Goal: Use online tool/utility: Utilize a website feature to perform a specific function

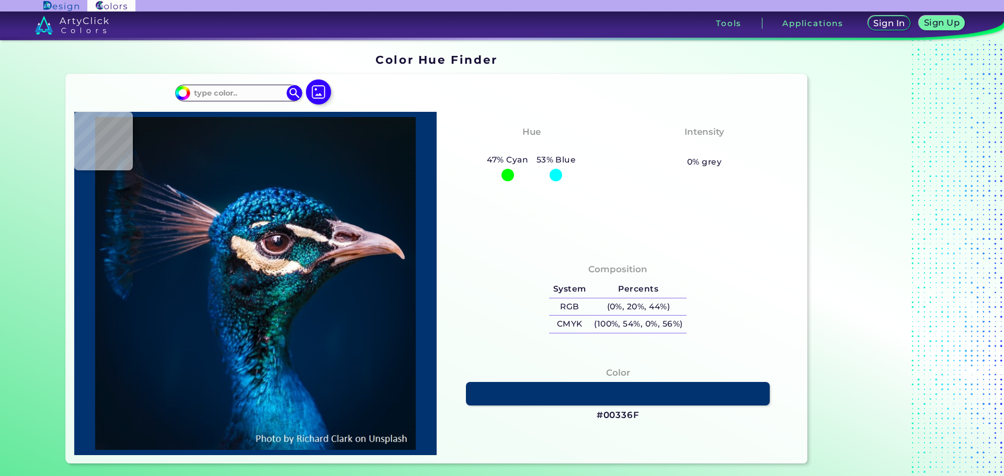
type input "#000000"
type input "#011222"
type input "#021325"
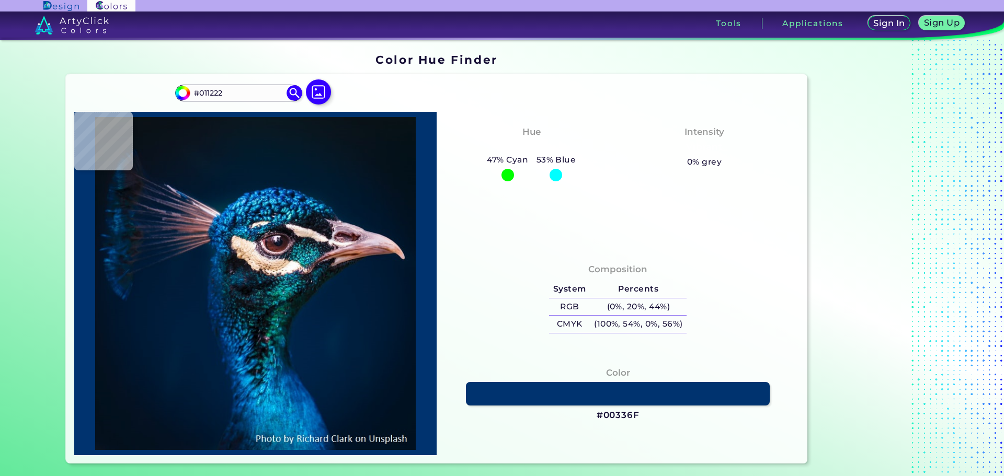
type input "#021325"
type input "#011327"
type input "#00152a"
type input "#00152A"
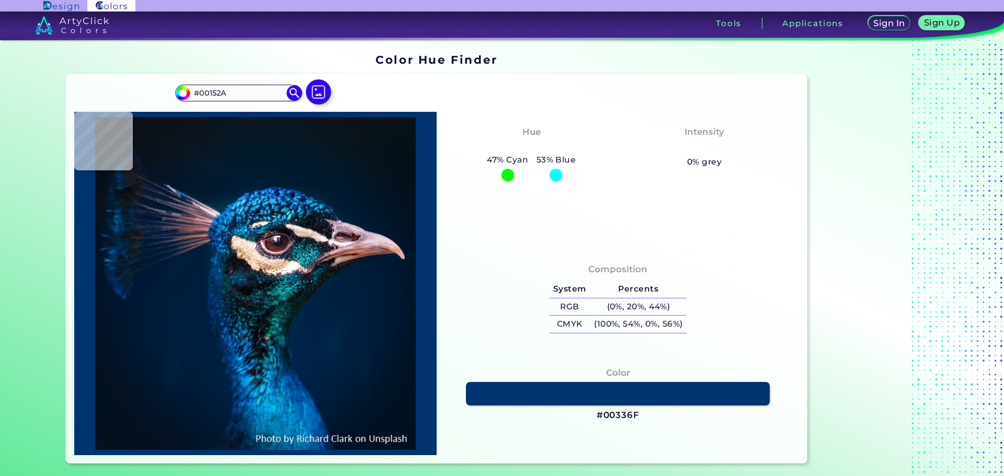
type input "#00162b"
type input "#00162B"
type input "#01172f"
type input "#01172F"
type input "#011b32"
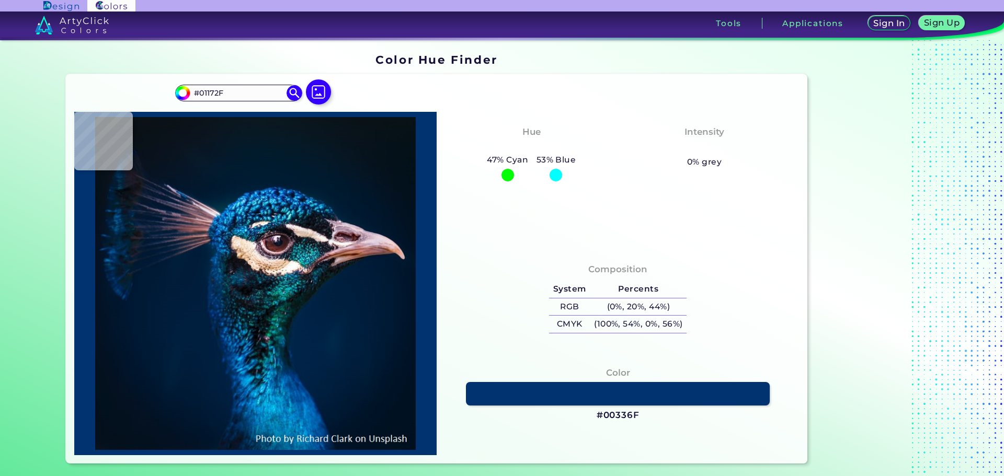
type input "#011B32"
type input "#001c34"
type input "#001C34"
type input "#001e36"
type input "#001E36"
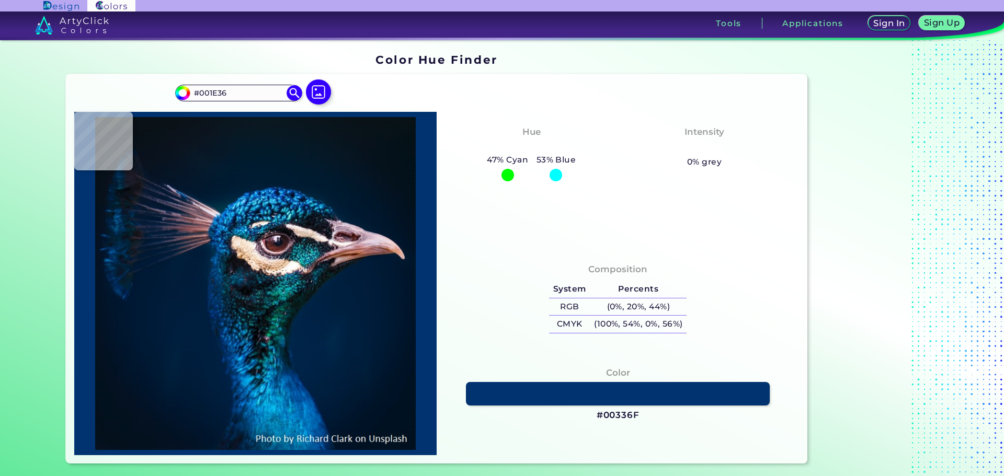
type input "#032039"
type input "#011d35"
type input "#011D35"
type input "#00192f"
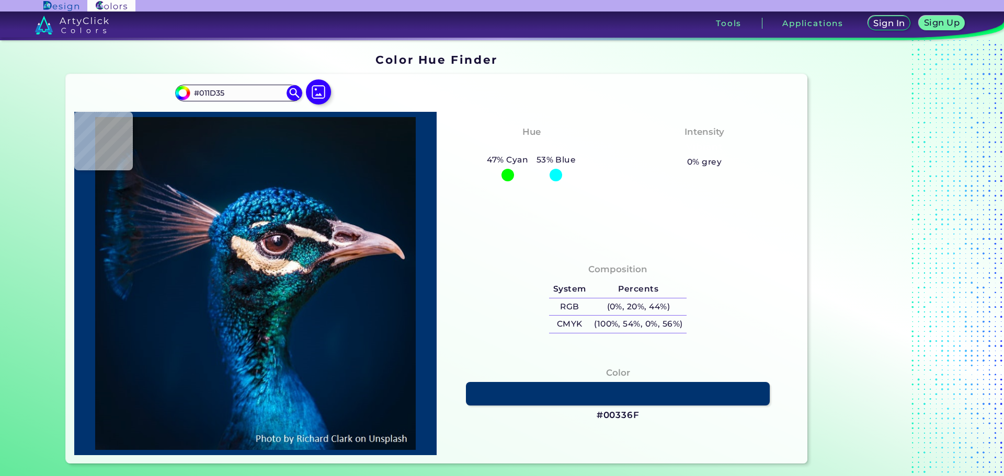
type input "#00192F"
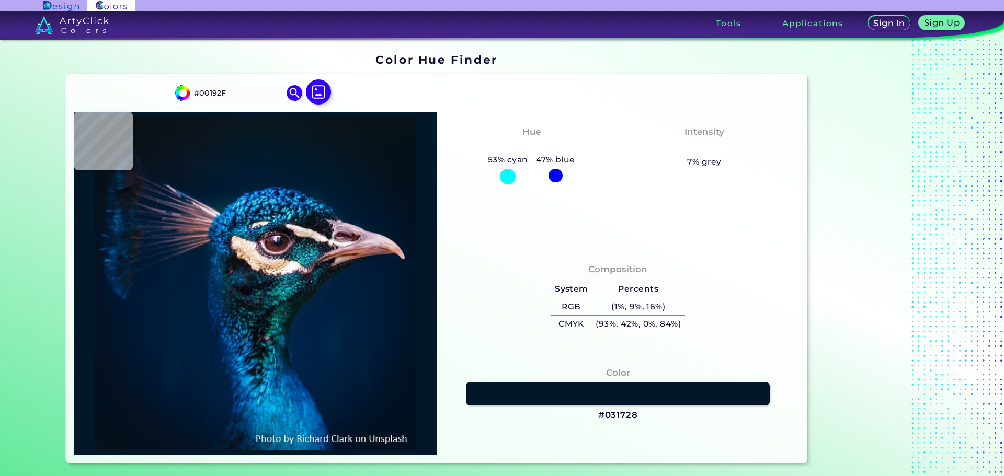
type input "#031728"
type input "#061520"
type input "#09131c"
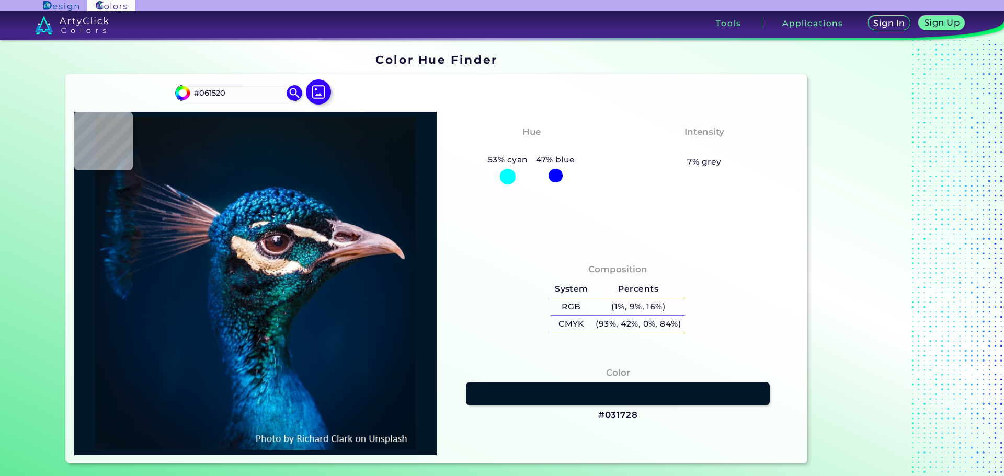
type input "#09131C"
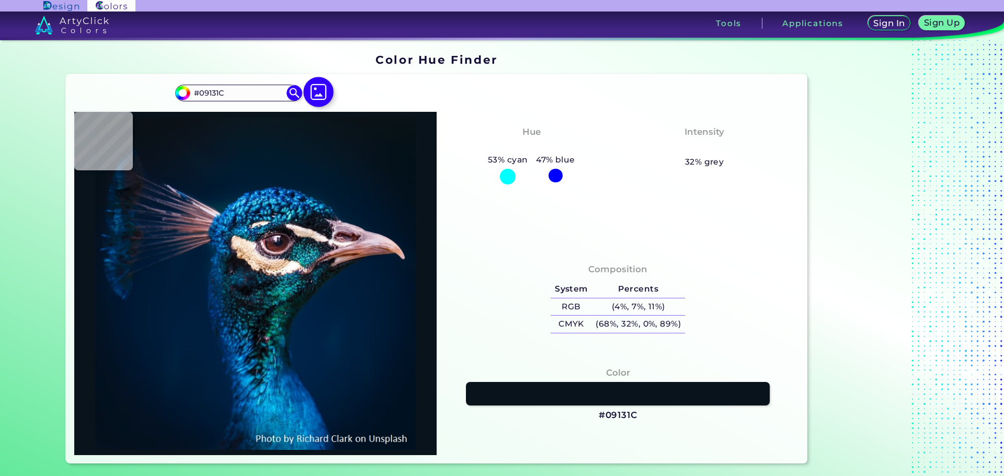
click at [324, 92] on img at bounding box center [318, 92] width 30 height 30
click at [0, 0] on input "file" at bounding box center [0, 0] width 0 height 0
type input "#000000"
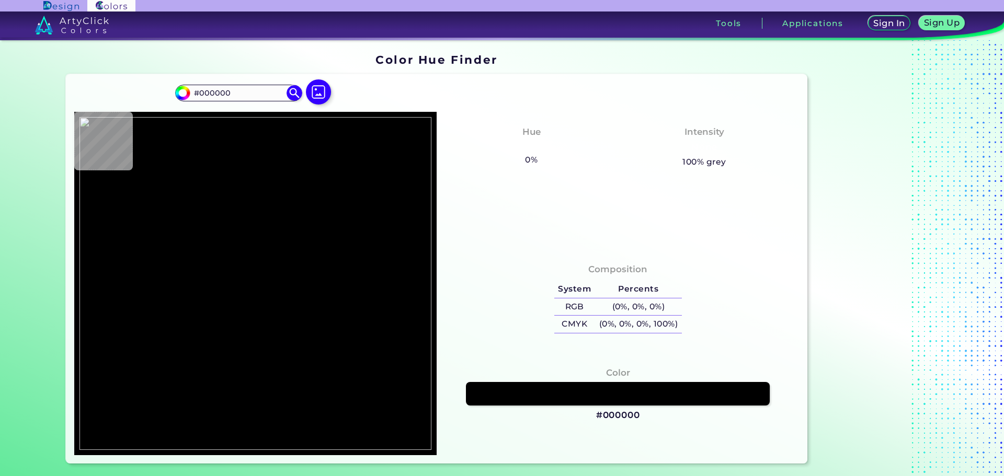
type input "#fceae0"
type input "#FCEAE0"
type input "#f7e2d9"
type input "#F7E2D9"
type input "#eccec3"
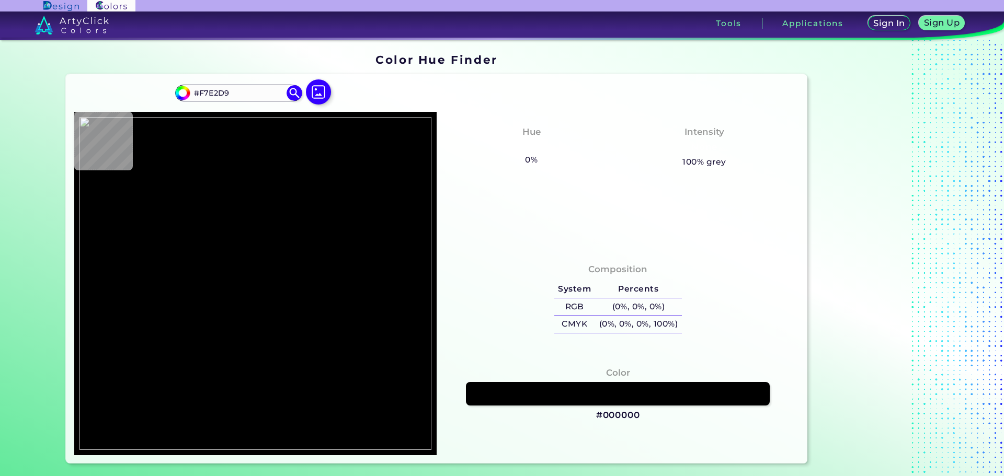
type input "#ECCEC3"
type input "#eacabd"
type input "#EACABD"
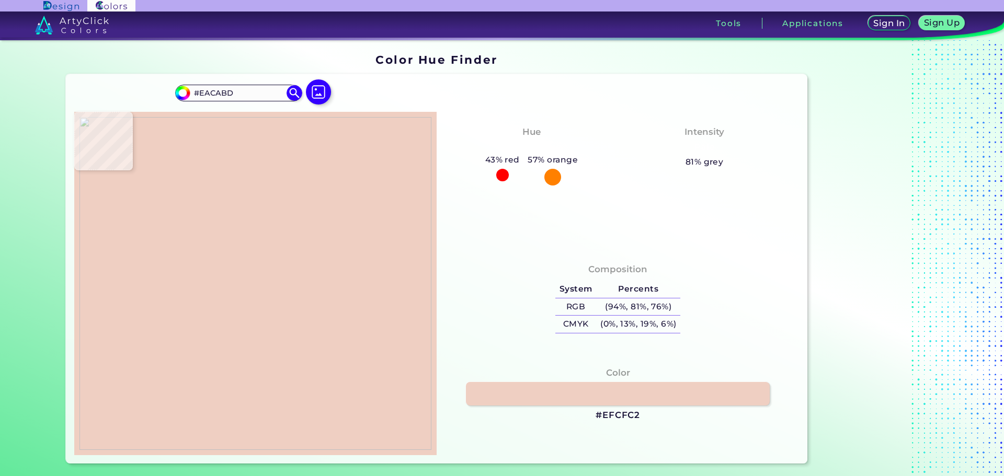
type input "#efcfc2"
type input "#EFCFC2"
type input "#eecec1"
type input "#EECEC1"
type input "#eeccc0"
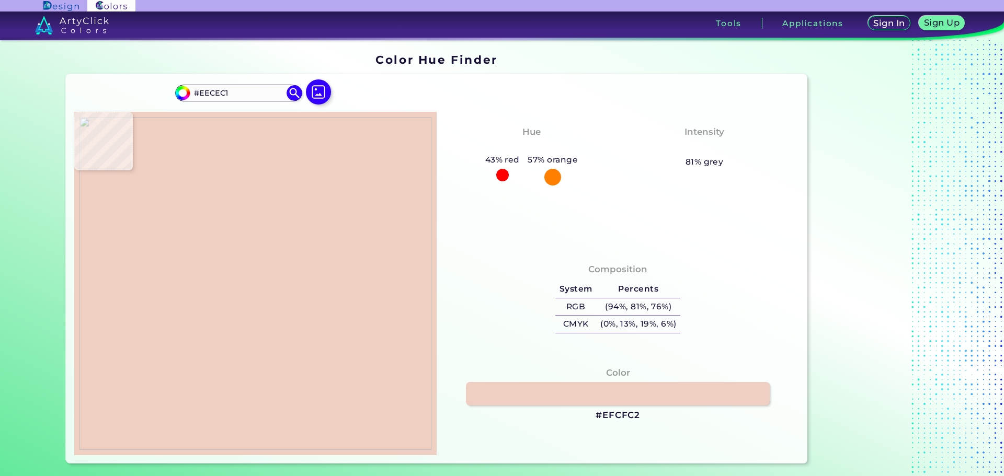
type input "#EECCC0"
type input "#ebc7b9"
type input "#EBC7B9"
type input "#c79b8a"
type input "#C79B8A"
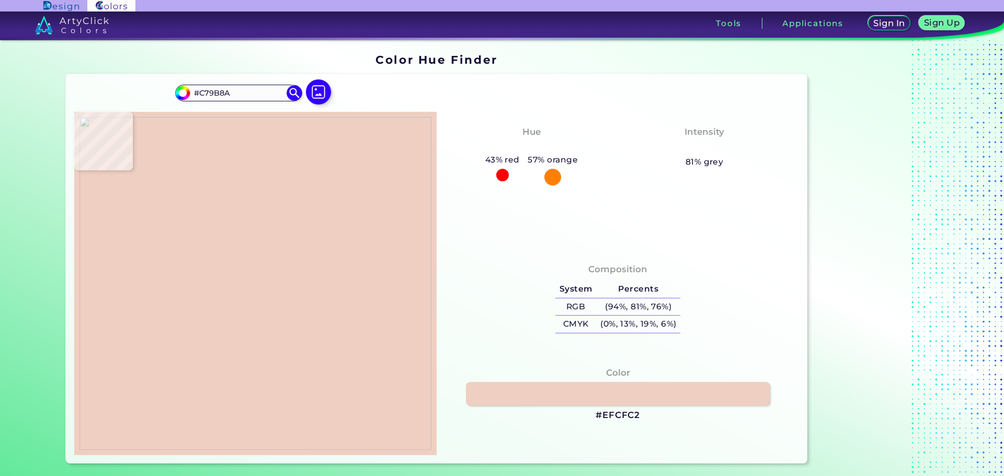
type input "#d3a596"
type input "#D3A596"
type input "#c38e80"
type input "#C38E80"
type input "#b07a6e"
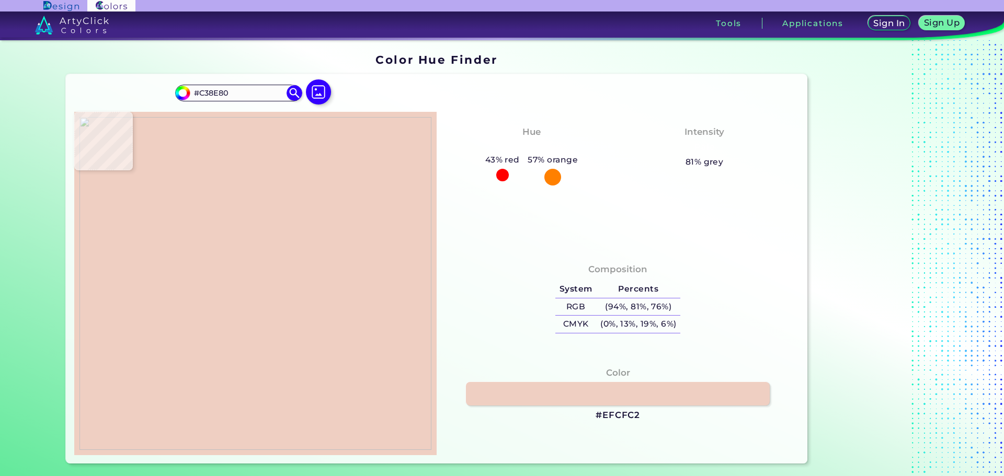
type input "#B07A6E"
type input "#a7675b"
type input "#A7675B"
type input "#742520"
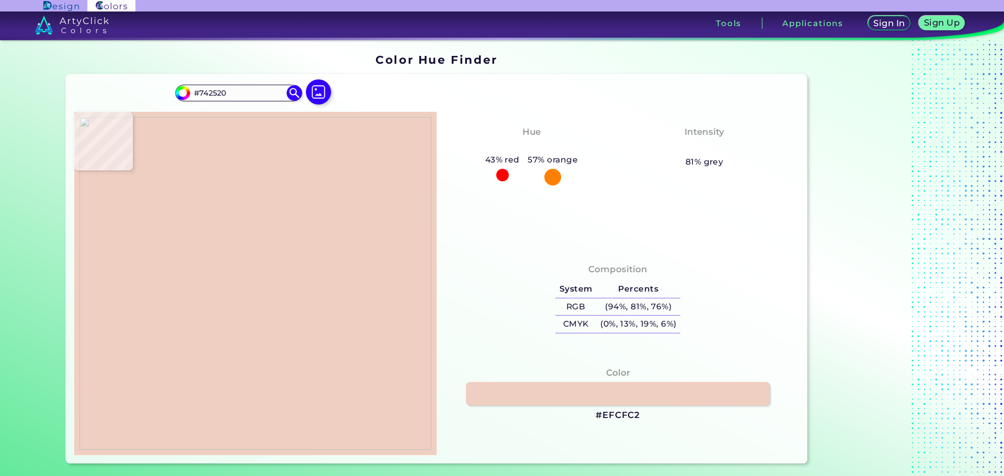
type input "#812e26"
type input "#812E26"
type input "#8b342d"
type input "#8B342D"
type input "#8c362f"
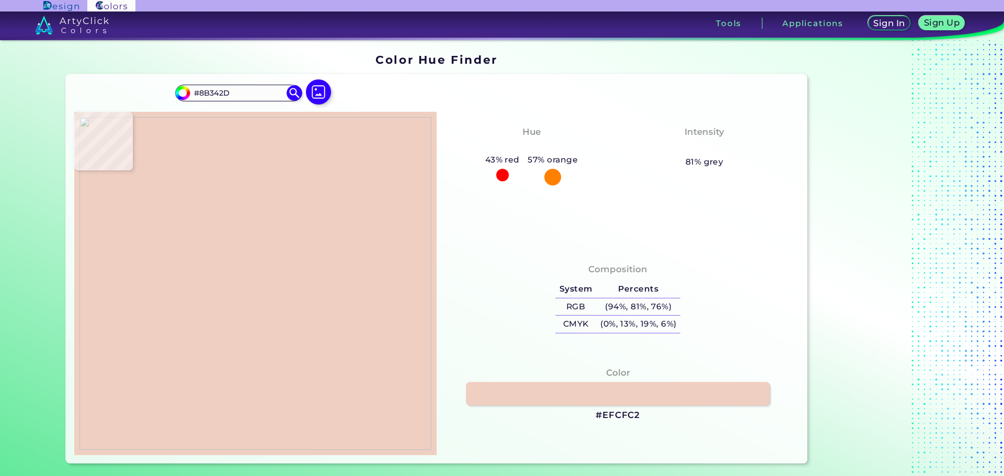
type input "#8C362F"
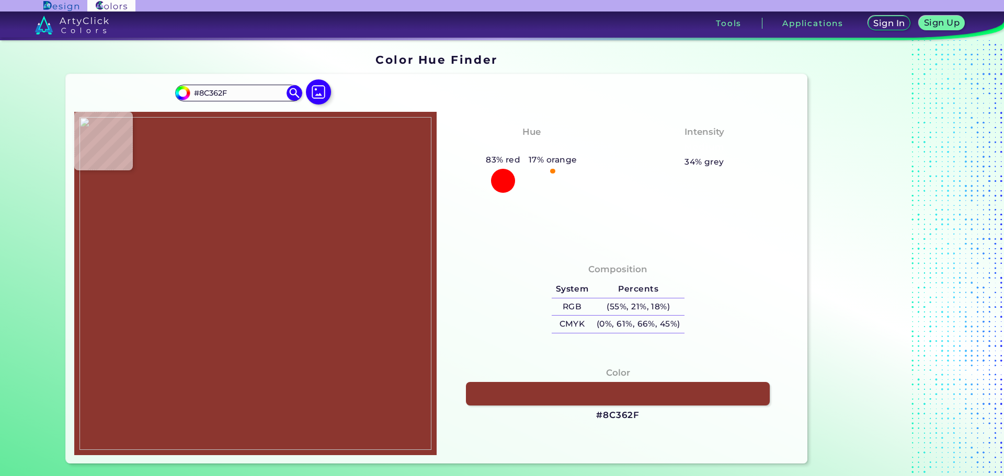
type input "#8c3931"
type input "#8C3931"
type input "#8d3a32"
type input "#8D3A32"
type input "#8c3831"
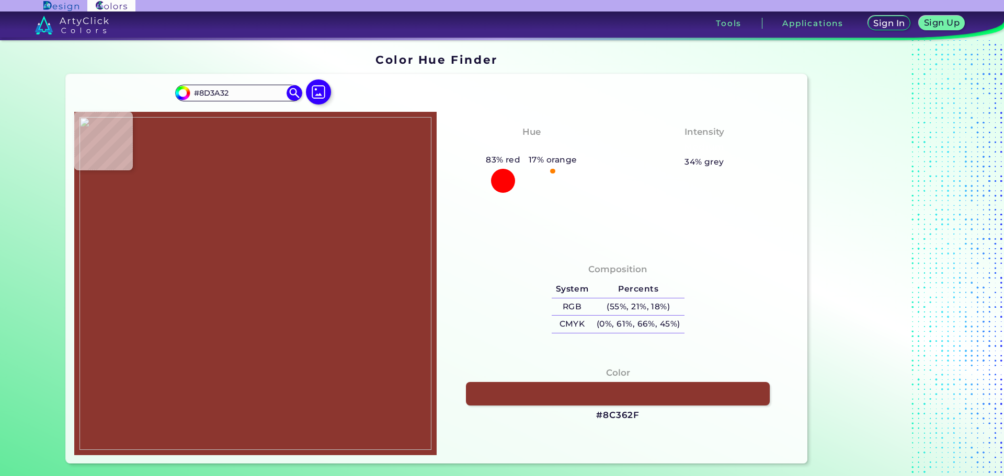
type input "#8C3831"
type input "#d7aa94"
type input "#D7AA94"
type input "#bda756"
type input "#BDA756"
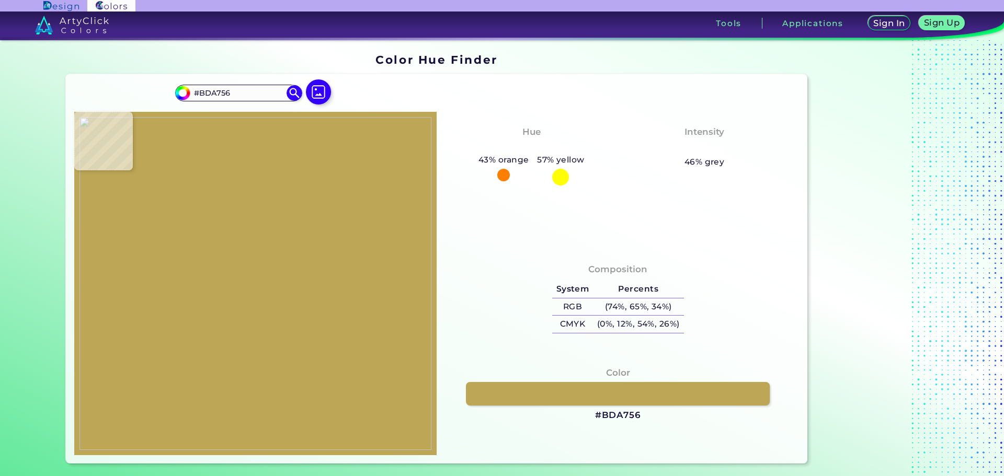
type input "#b8a24f"
type input "#B8A24F"
type input "#b6a14f"
type input "#B6A14F"
type input "#b39f49"
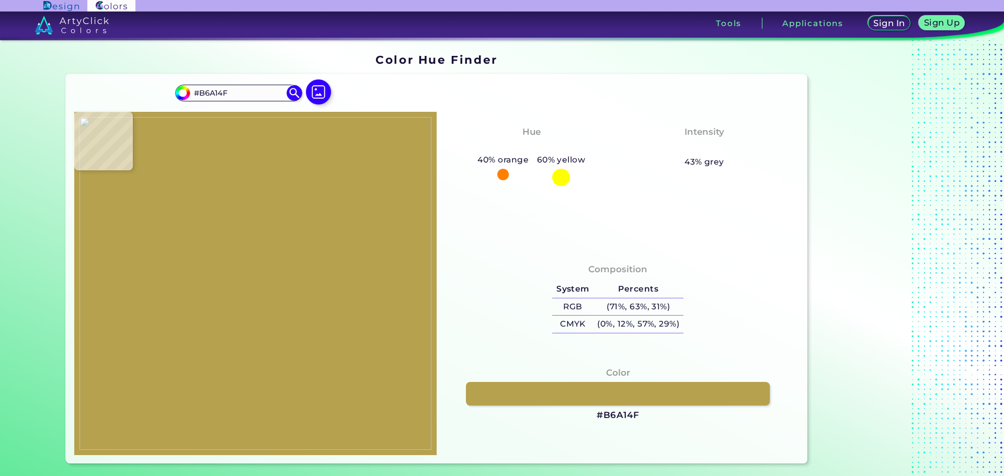
type input "#B39F49"
click at [208, 282] on img at bounding box center [255, 283] width 352 height 333
click at [215, 290] on img at bounding box center [255, 283] width 352 height 333
type input "#9f8339"
type input "#9F8339"
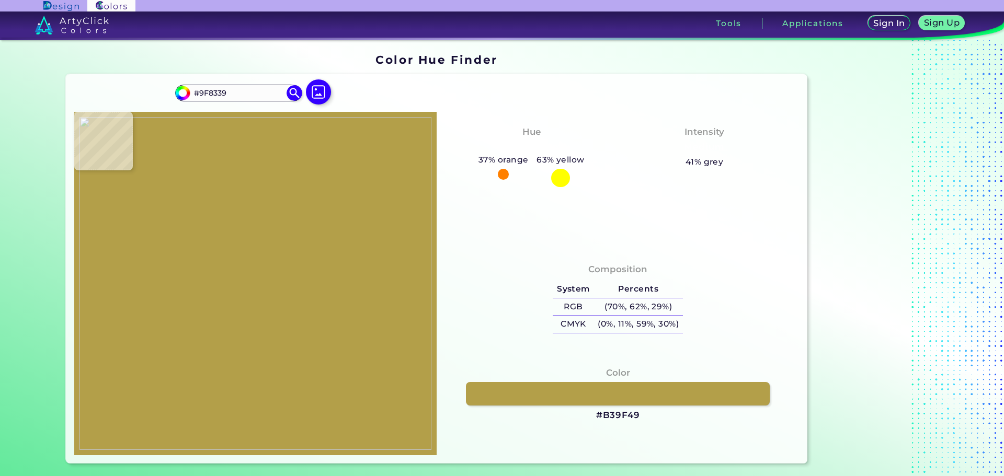
type input "#9e8238"
type input "#9E8238"
type input "#a0843a"
type input "#A0843A"
type input "#a1873a"
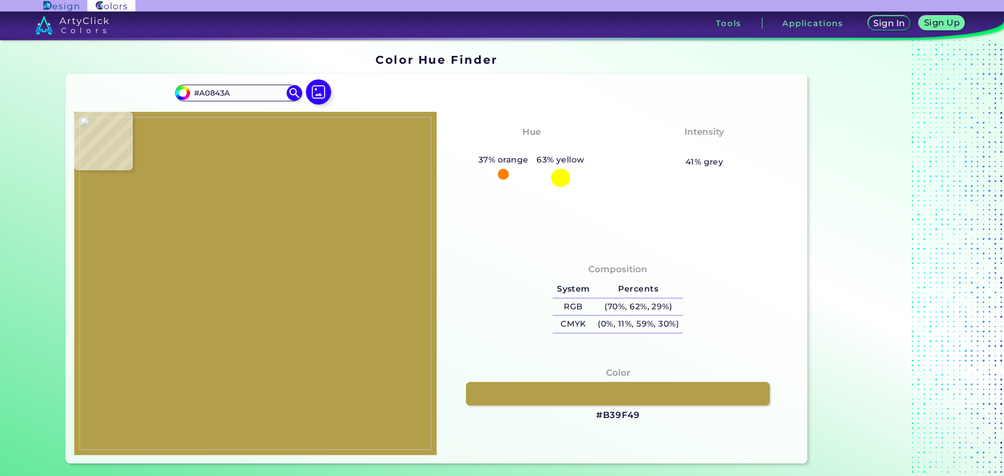
type input "#A1873A"
type input "#9e8537"
type input "#9E8537"
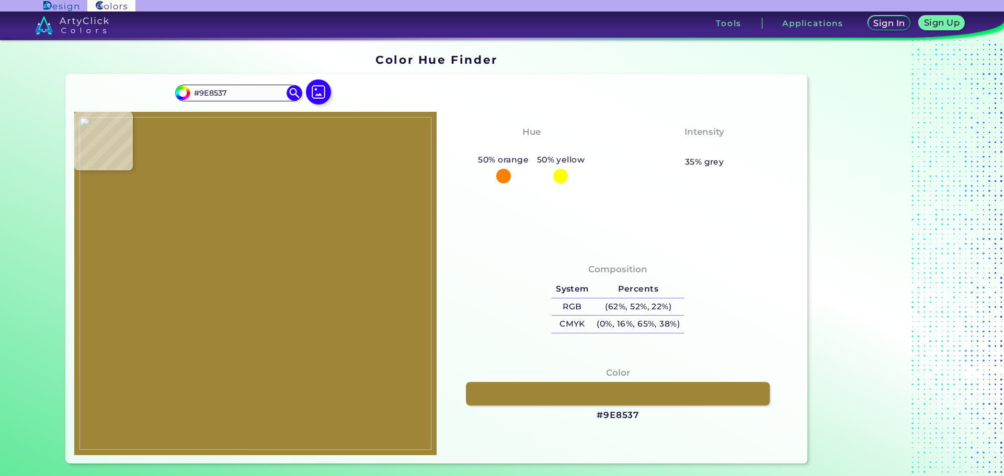
click at [212, 288] on img at bounding box center [255, 283] width 352 height 333
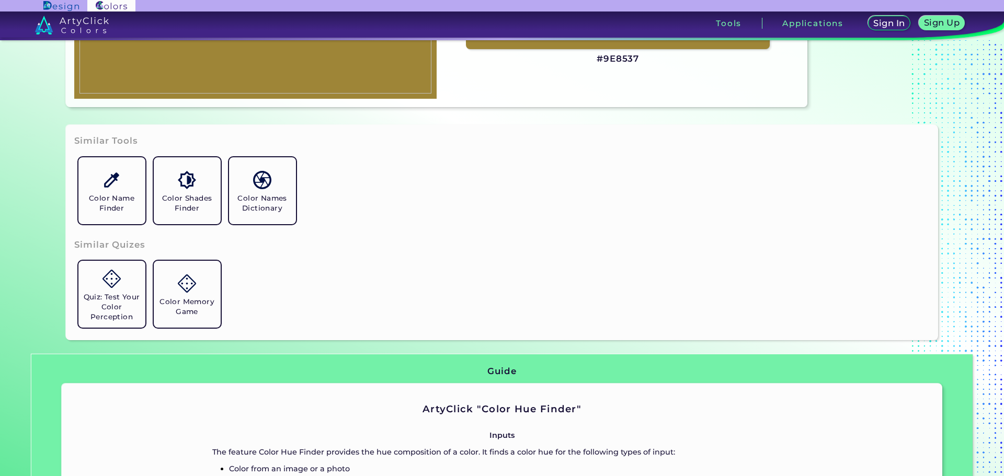
scroll to position [366, 0]
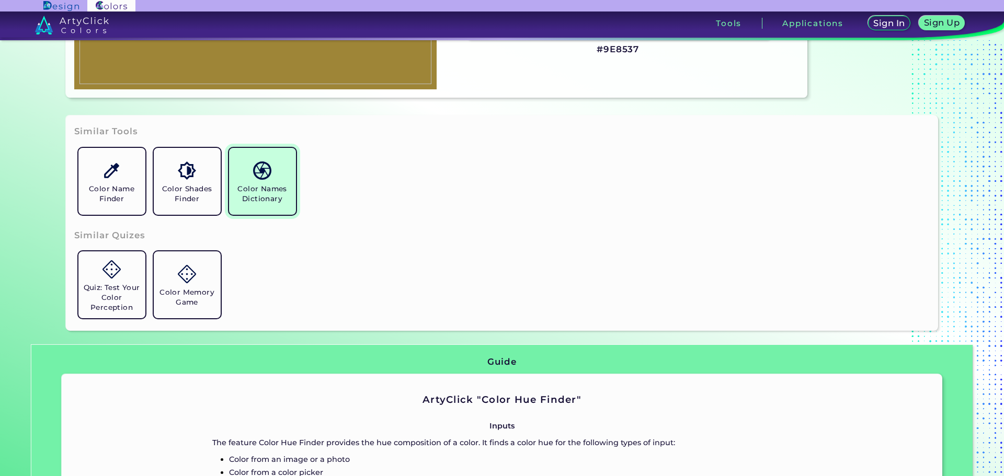
click at [274, 201] on h5 "Color Names Dictionary" at bounding box center [262, 194] width 59 height 20
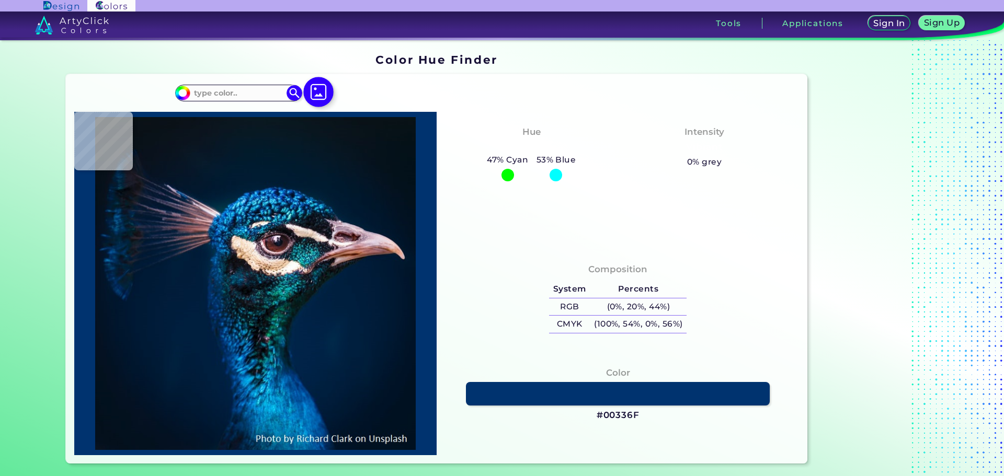
click at [312, 93] on img at bounding box center [318, 92] width 30 height 30
click at [0, 0] on input "file" at bounding box center [0, 0] width 0 height 0
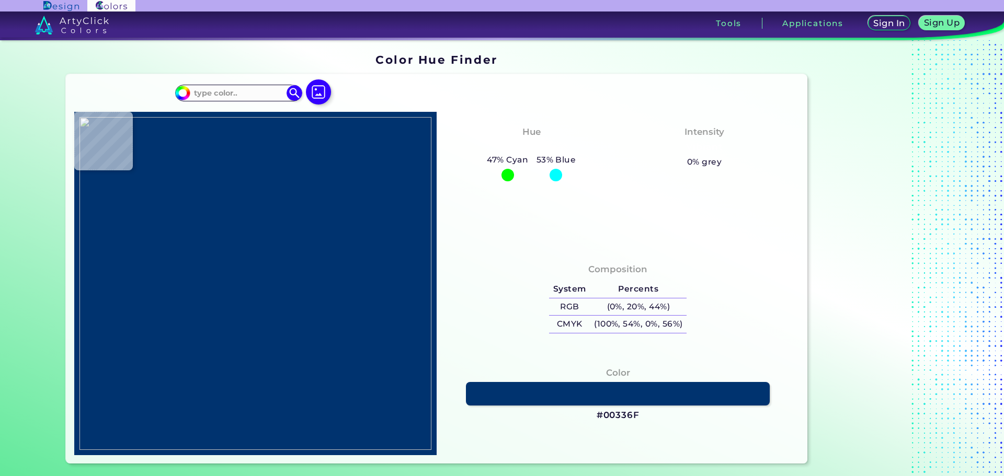
type input "#000000"
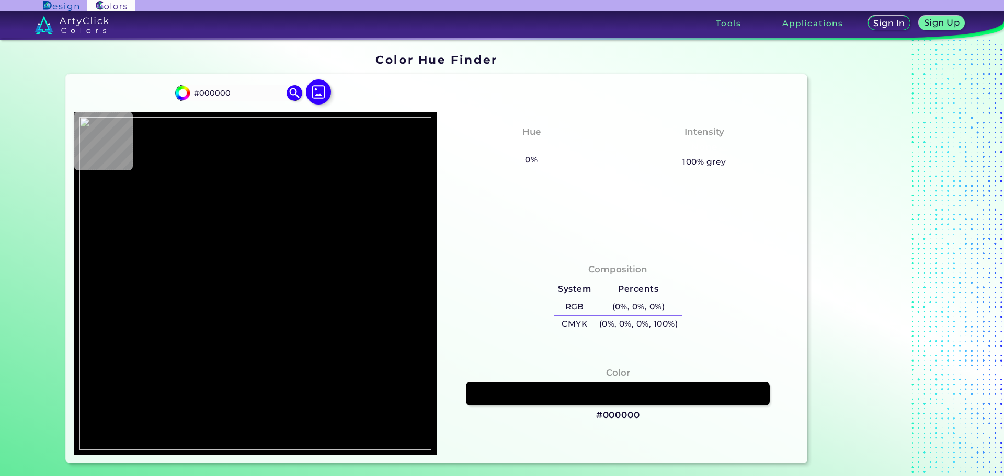
type input "#f6dbd0"
type input "#F6DBD0"
type input "#f4d5ca"
type input "#F4D5CA"
type input "#f3d5cb"
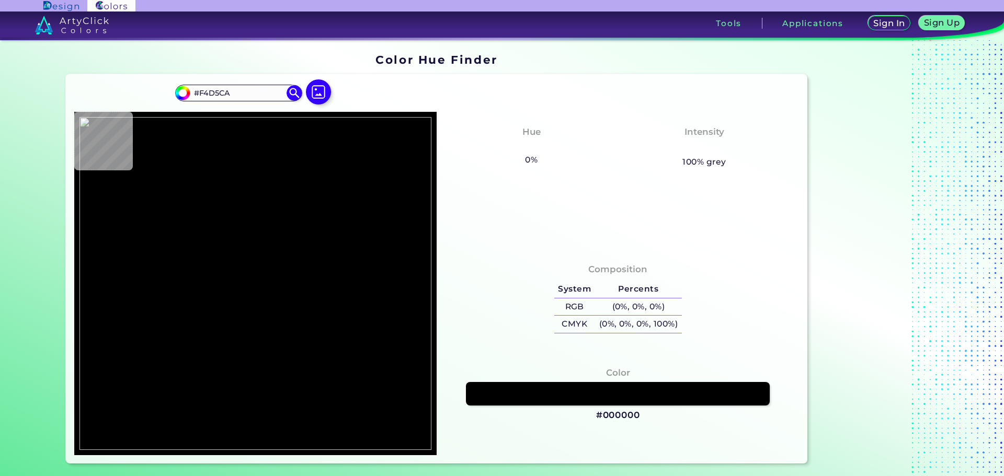
type input "#F3D5CB"
type input "#d5ab9d"
type input "#D5AB9D"
type input "#d4a496"
type input "#D4A496"
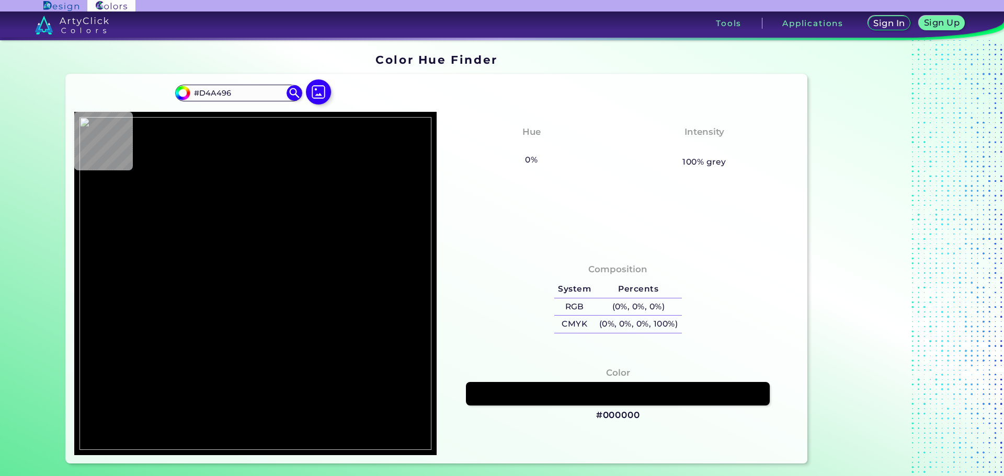
type input "#c28d7d"
type input "#C28D7D"
type input "#be8979"
type input "#BE8979"
type input "#b68173"
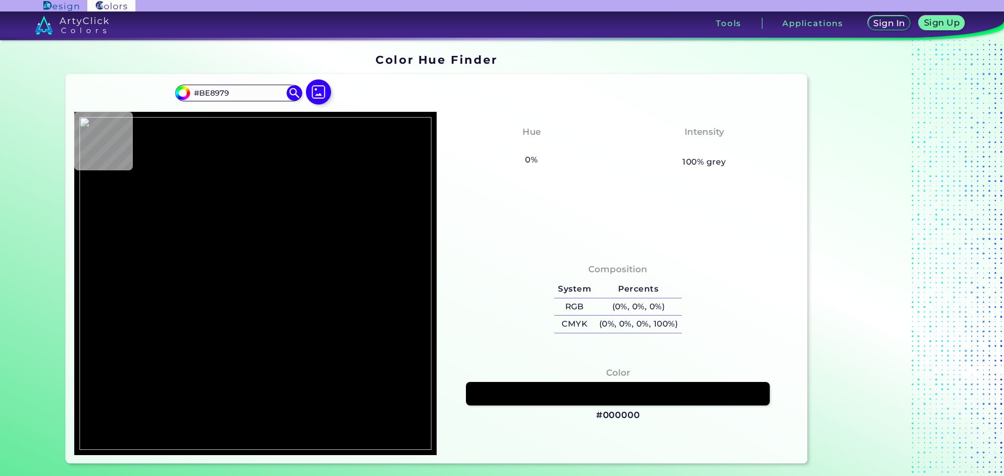
type input "#B68173"
type input "#a96e60"
type input "#A96E60"
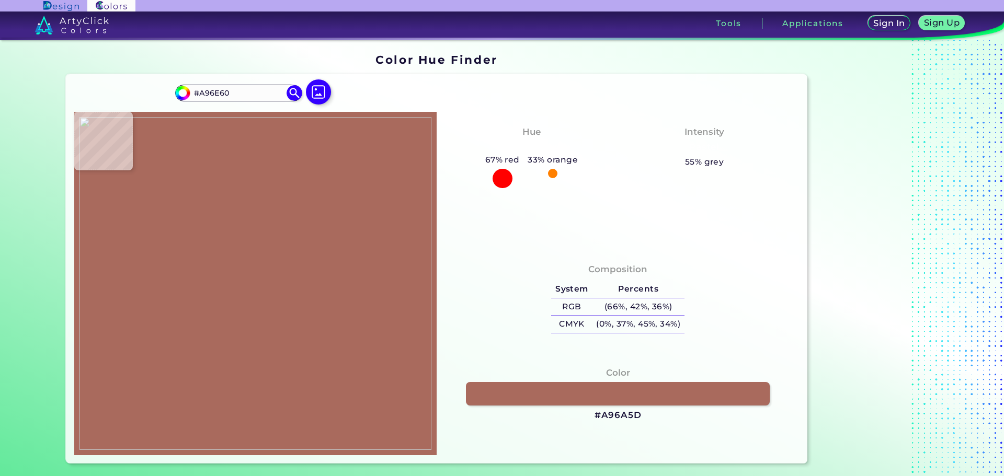
type input "#a96a5d"
type input "#A96A5D"
type input "#9d5b4f"
type input "#9D5B4F"
type input "#995349"
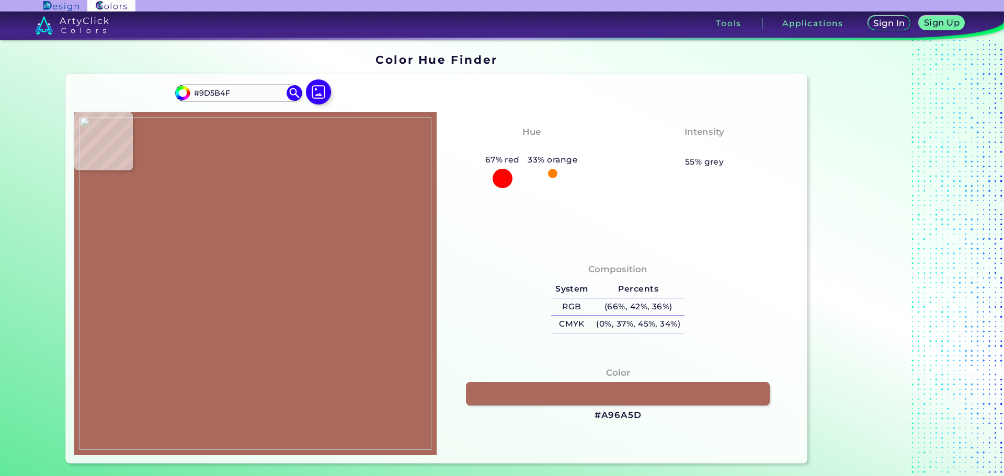
type input "#995349"
type input "#80332b"
type input "#80332B"
type input "#742520"
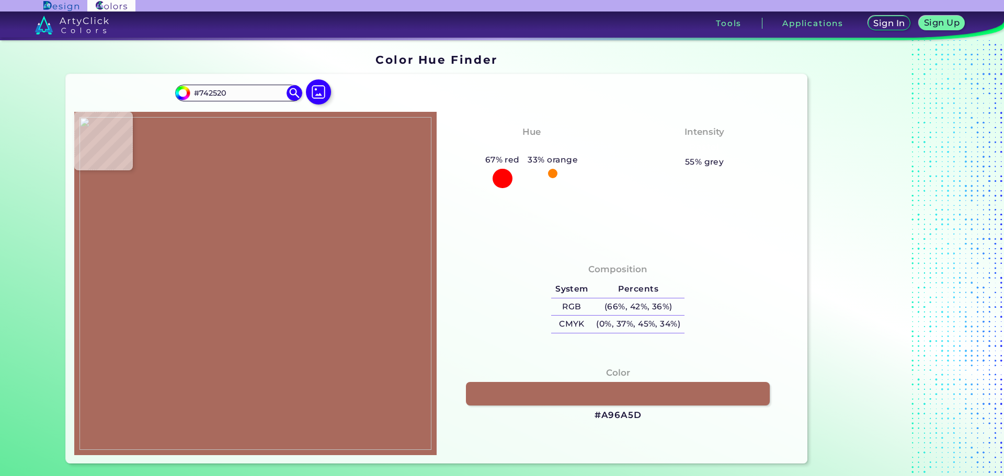
type input "#762722"
type input "#7b2c27"
type input "#7B2C27"
type input "#80332d"
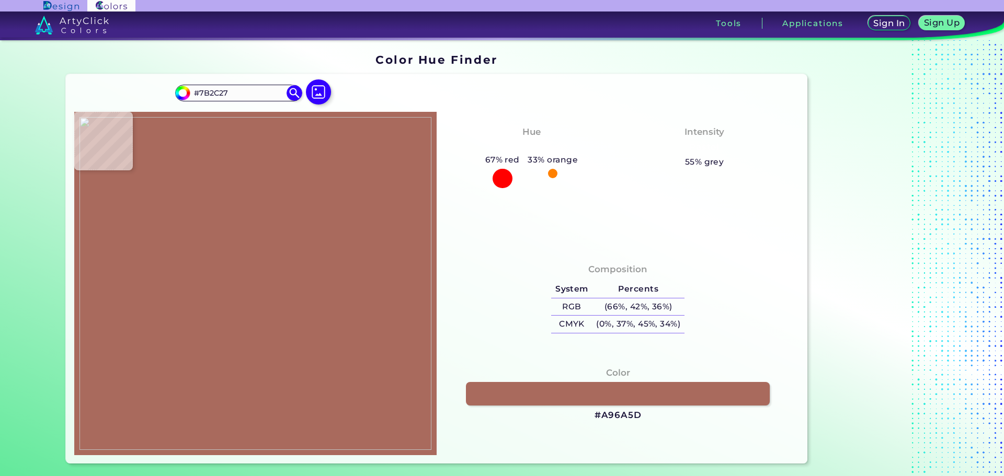
type input "#80332D"
type input "#82332c"
type input "#82332C"
type input "#86382e"
type input "#86382E"
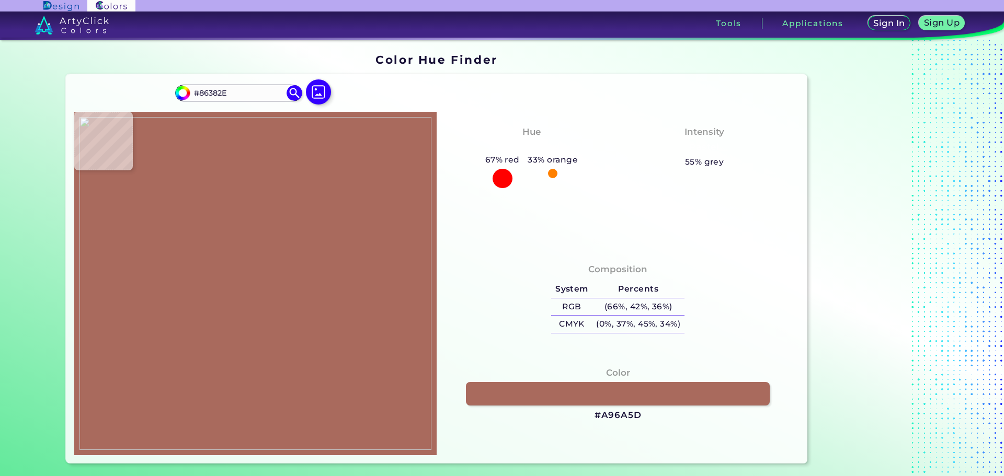
type input "#8d3d34"
type input "#8D3D34"
type input "#95453a"
type input "#95453A"
type input "#98483d"
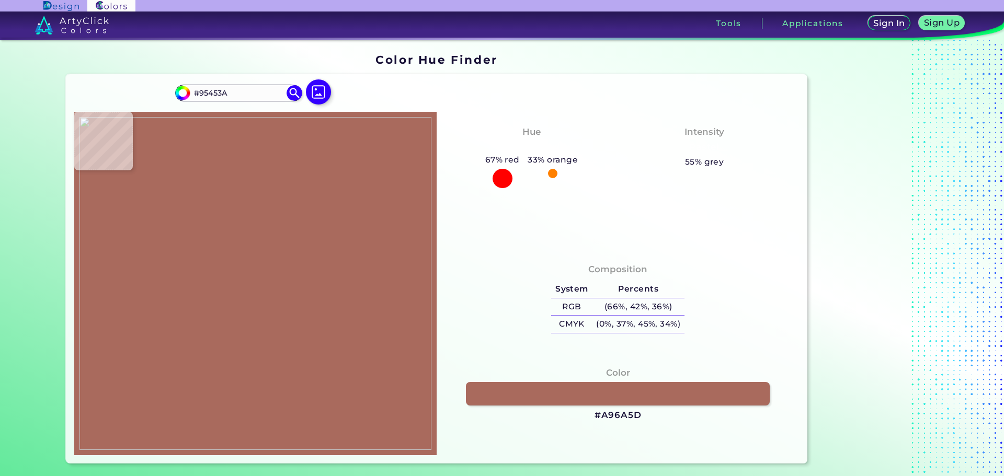
type input "#98483D"
type input "#974941"
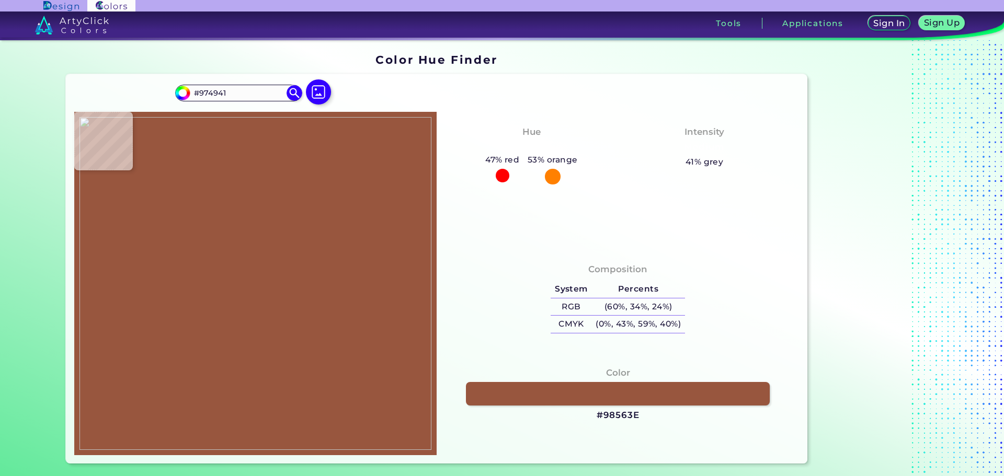
type input "#98563e"
type input "#98563E"
type input "#b99752"
type input "#B99752"
type input "#a88a41"
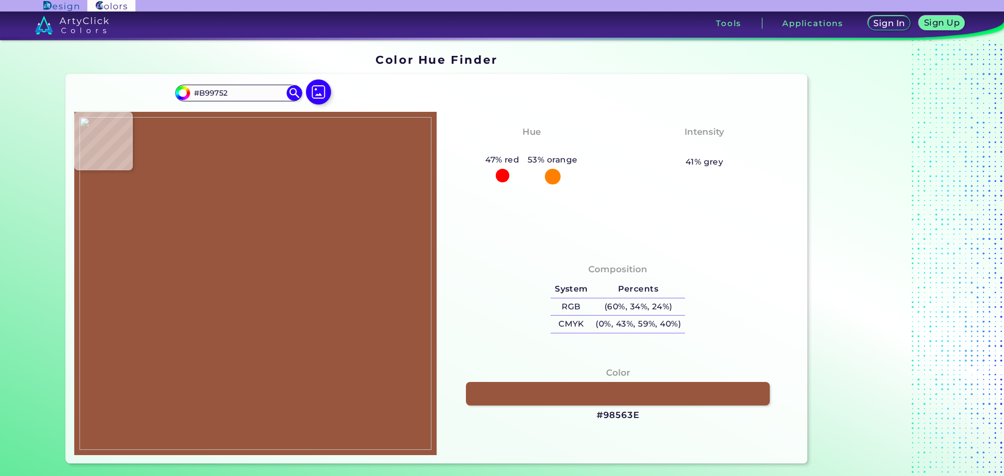
type input "#A88A41"
type input "#a1853b"
type input "#A1853B"
type input "#987c32"
type input "#987C32"
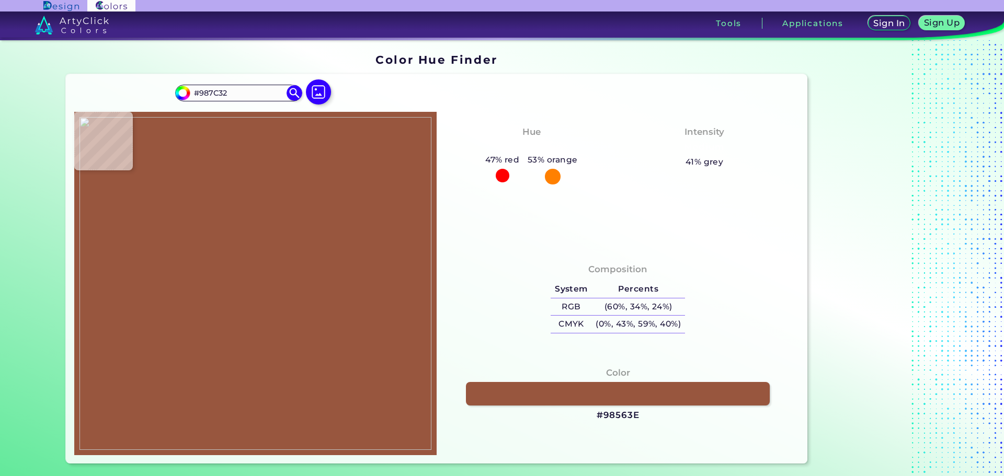
type input "#977b31"
type input "#977B31"
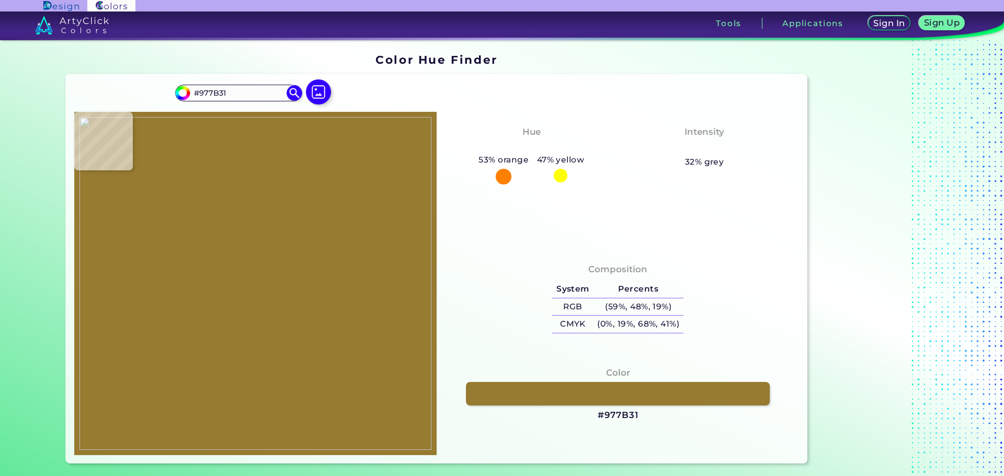
click at [211, 290] on img at bounding box center [255, 283] width 352 height 333
drag, startPoint x: 637, startPoint y: 414, endPoint x: 585, endPoint y: 418, distance: 51.9
click at [585, 418] on div "Color #977B31" at bounding box center [618, 394] width 346 height 66
copy h3 "#977B31"
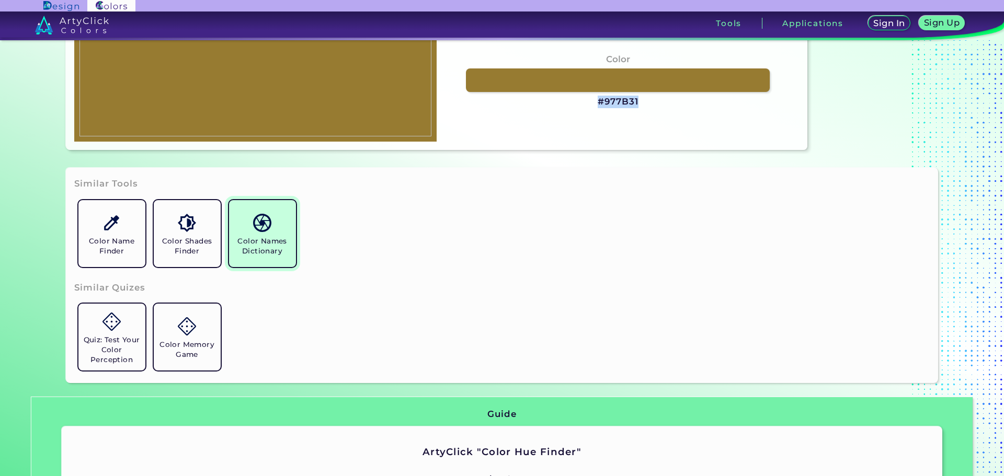
click at [269, 235] on link "Color Names Dictionary" at bounding box center [262, 233] width 75 height 75
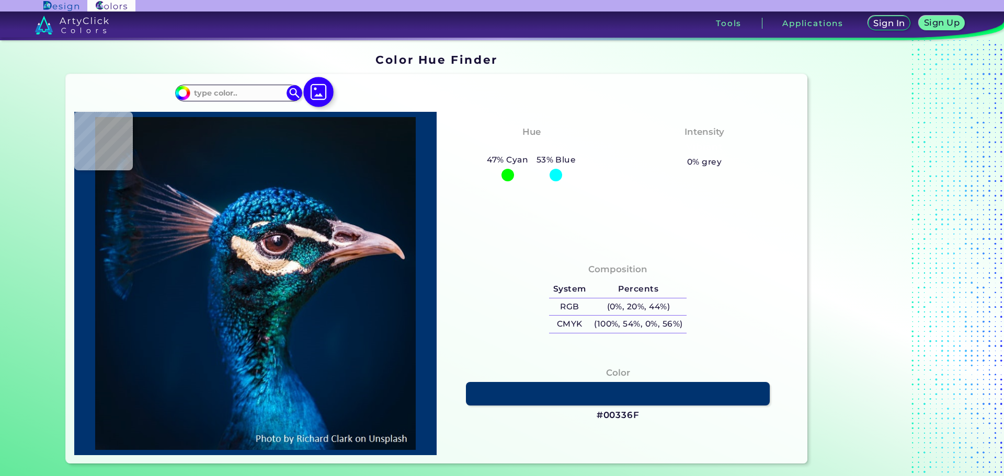
click at [317, 88] on img at bounding box center [318, 92] width 30 height 30
click at [0, 0] on input "file" at bounding box center [0, 0] width 0 height 0
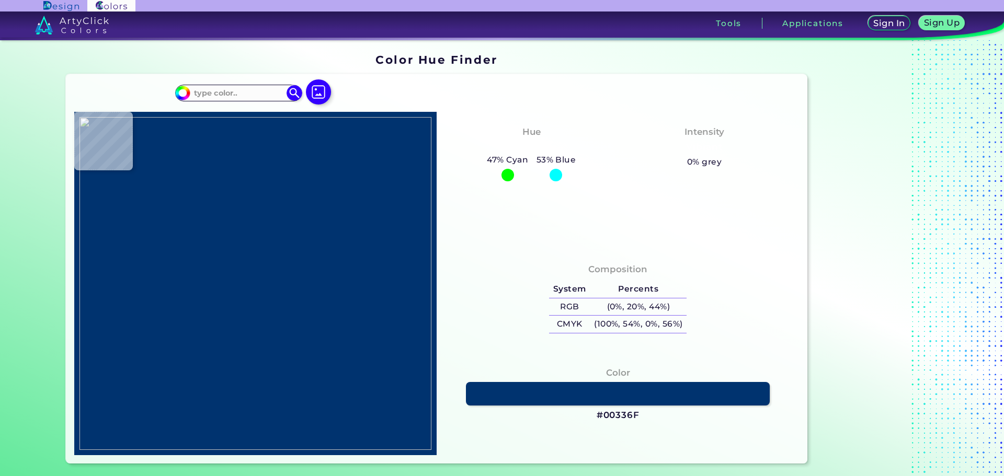
type input "#000000"
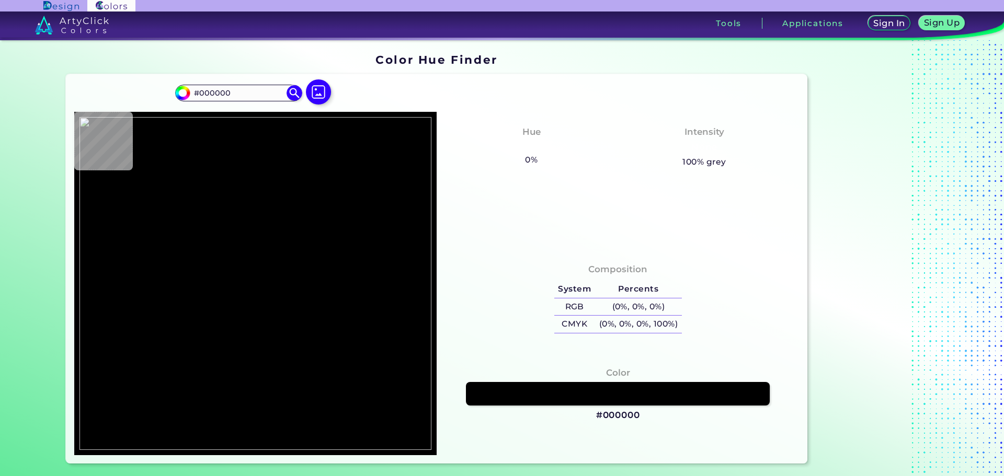
type input "#51636f"
type input "#51636F"
type input "#576975"
type input "#40515b"
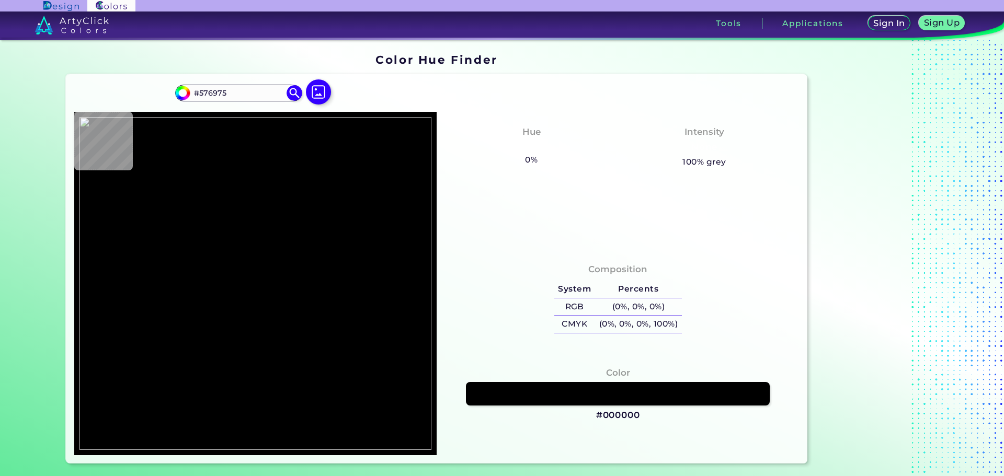
type input "#40515B"
type input "#60717d"
type input "#60717D"
type input "#5a3226"
type input "#5A3226"
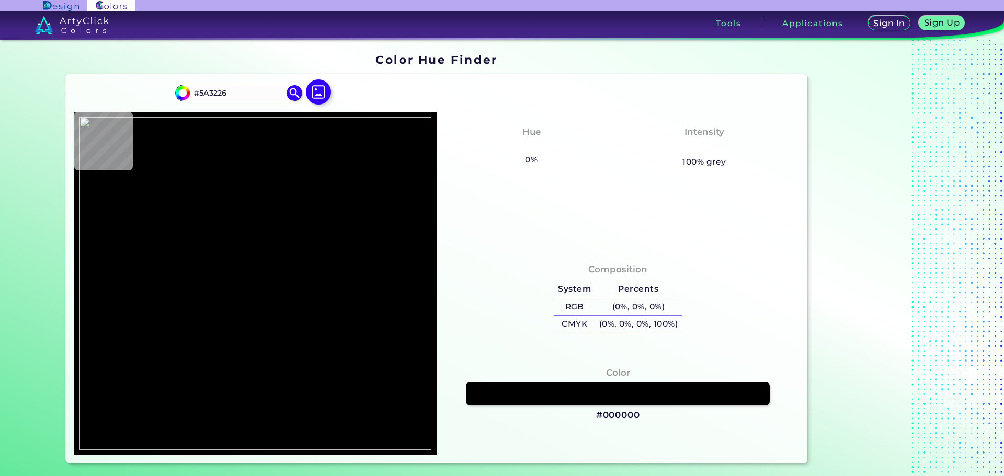
type input "#744939"
type input "#977365"
type input "#ba9a8f"
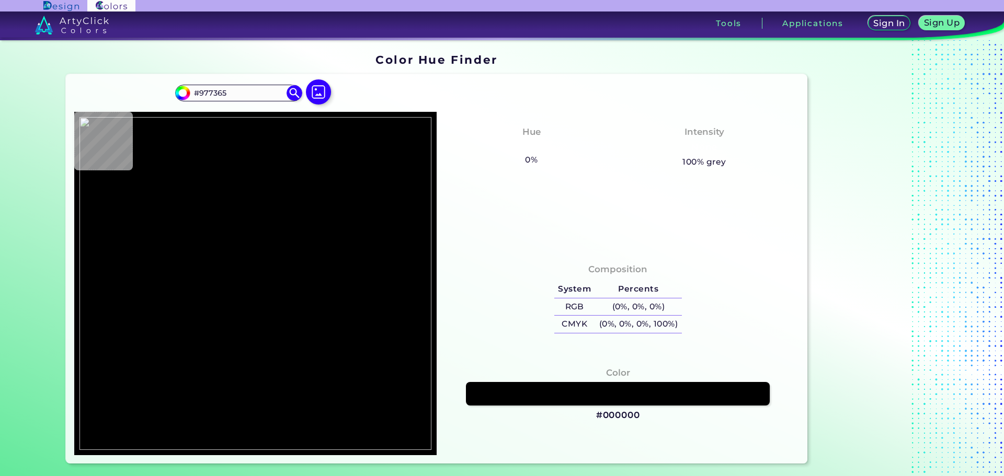
type input "#BA9A8F"
type input "#c0a398"
type input "#C0A398"
type input "#c1a59a"
type input "#C1A59A"
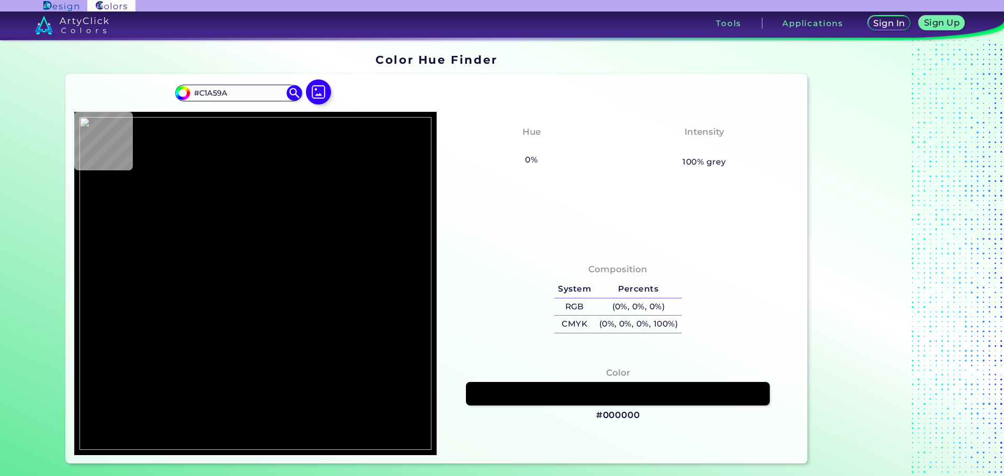
type input "#be9f94"
type input "#BE9F94"
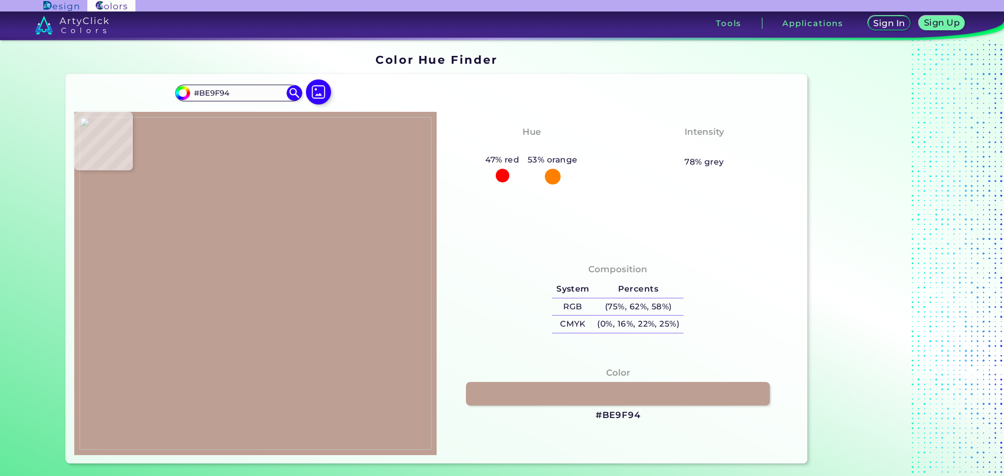
type input "#bd9d92"
type input "#BD9D92"
type input "#b6968a"
type input "#B6968A"
type input "#ba9a8b"
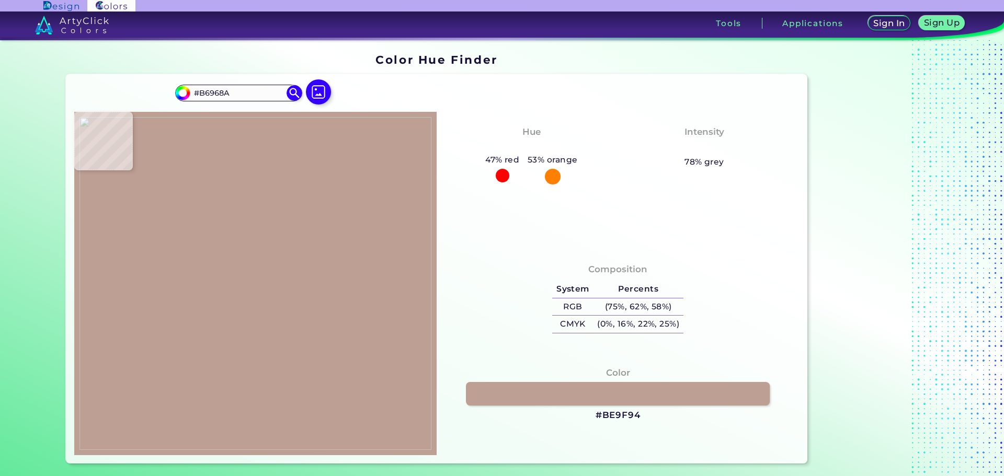
type input "#BA9A8B"
type input "#b69286"
type input "#B69286"
type input "#9e6e64"
type input "#9E6E64"
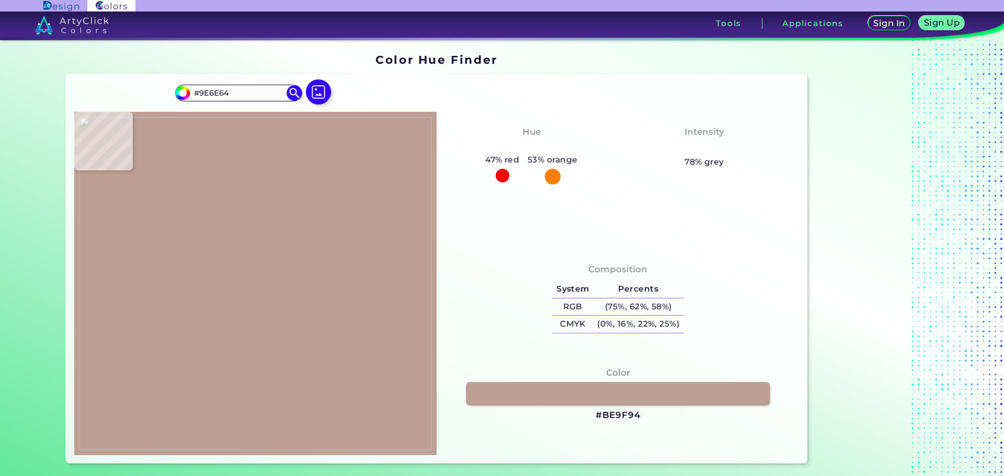
type input "#966056"
type input "#92594f"
type input "#92594F"
type input "#946a63"
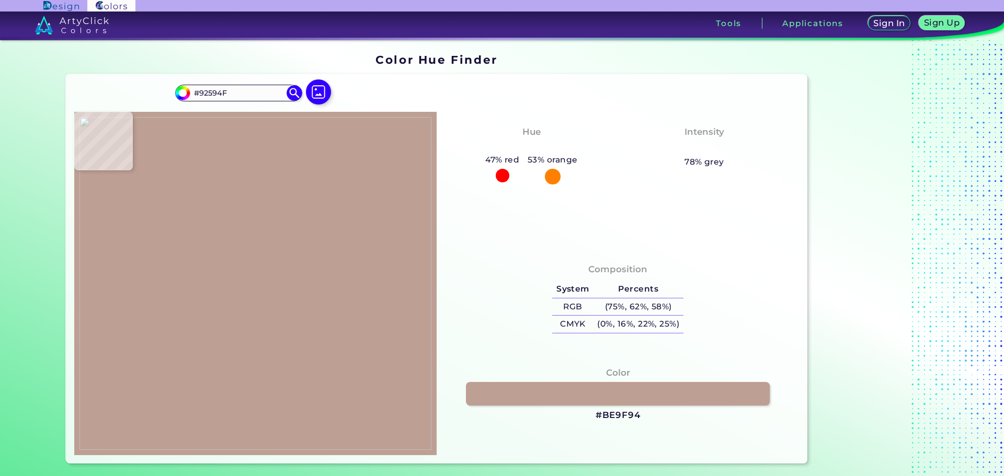
type input "#946A63"
type input "#804e47"
type input "#804E47"
type input "#57271a"
type input "#57271A"
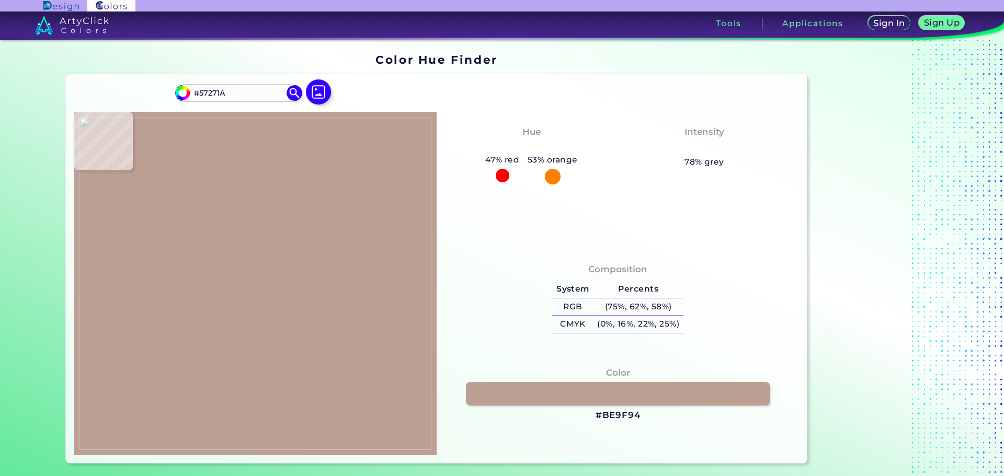
type input "#43260b"
type input "#43260B"
type input "#4f3714"
type input "#4F3714"
type input "#5e4616"
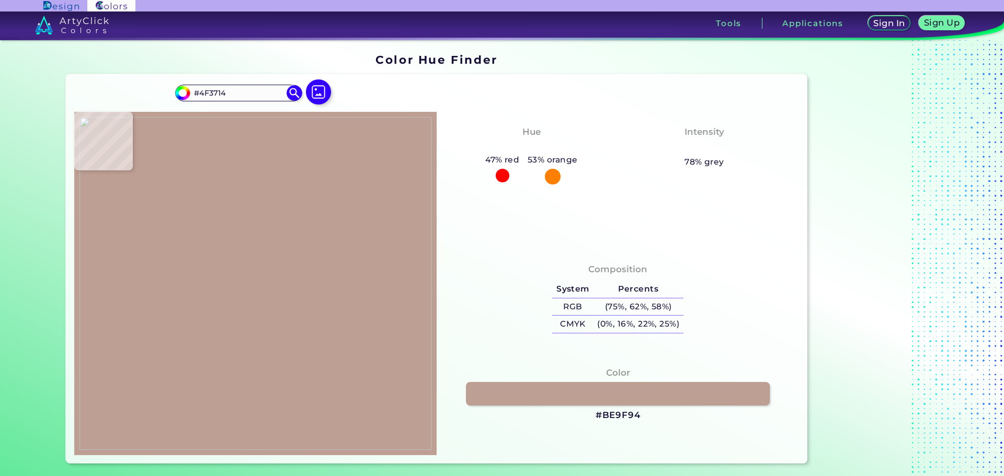
type input "#5E4616"
type input "#745f21"
type input "#745F21"
type input "#856e2c"
type input "#856E2C"
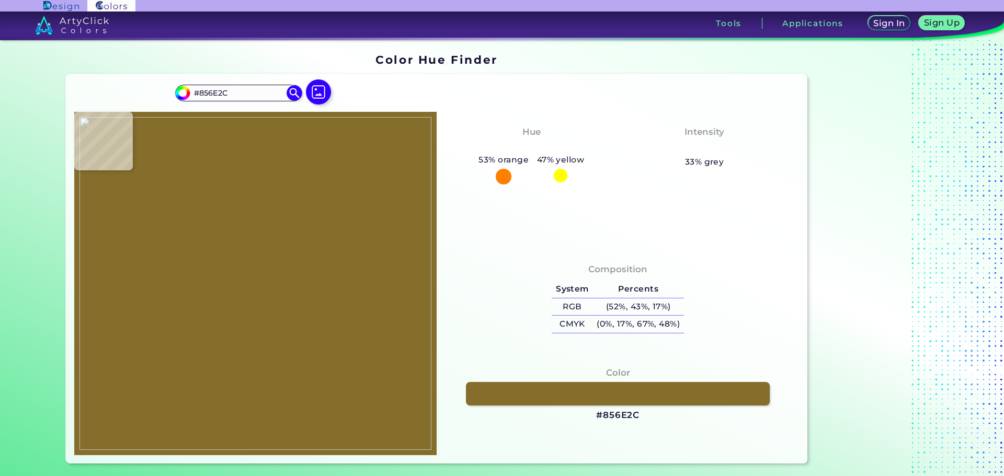
type input "#88702f"
type input "#88702F"
type input "#8b7431"
type input "#8B7431"
type input "#8c7532"
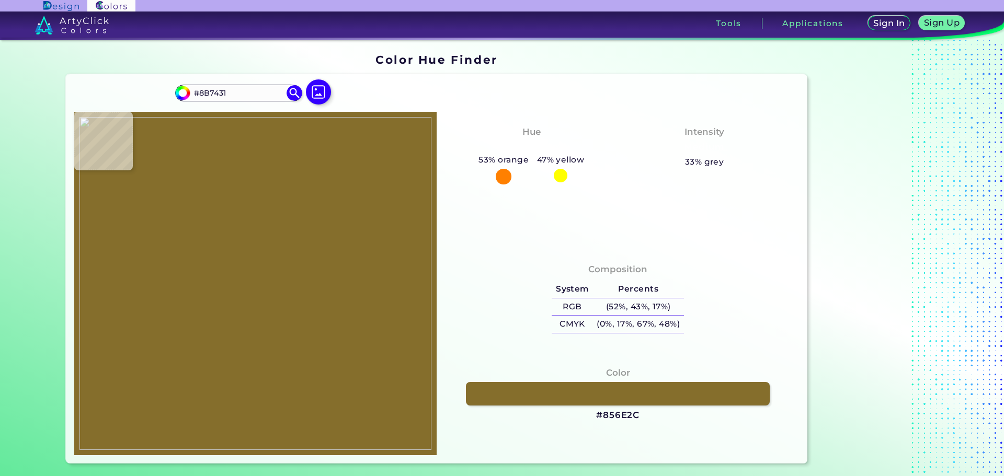
type input "#8C7532"
type input "#927b35"
type input "#927B35"
type input "#96823d"
type input "#96823D"
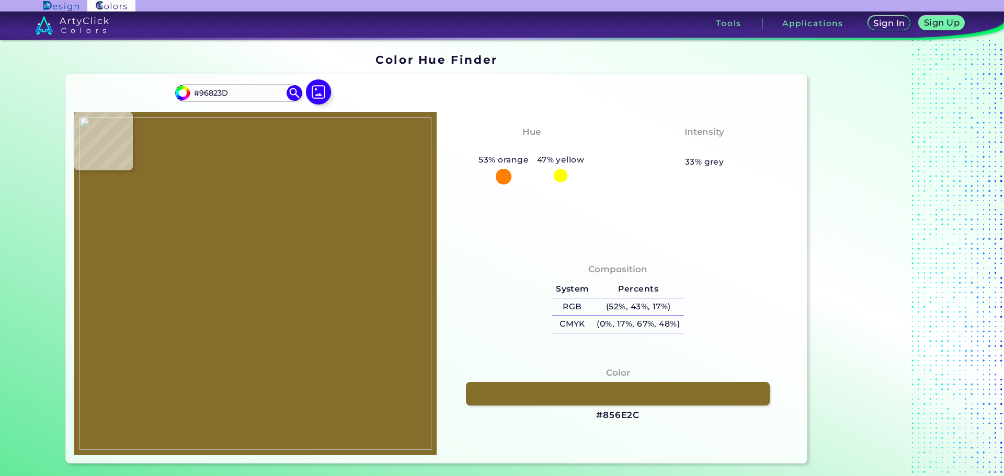
type input "#9d8944"
type input "#9D8944"
type input "#9f8b46"
type input "#9F8B46"
type input "#a18d48"
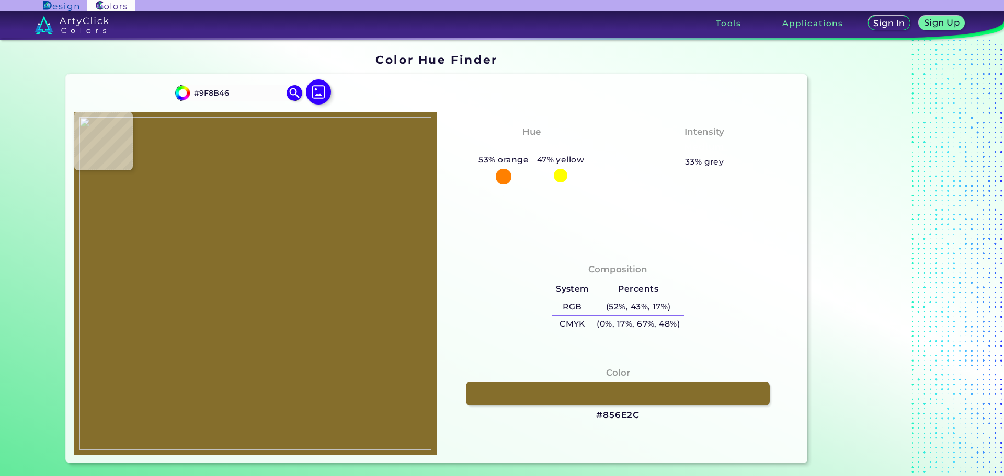
type input "#A18D48"
type input "#a2924f"
type input "#A2924F"
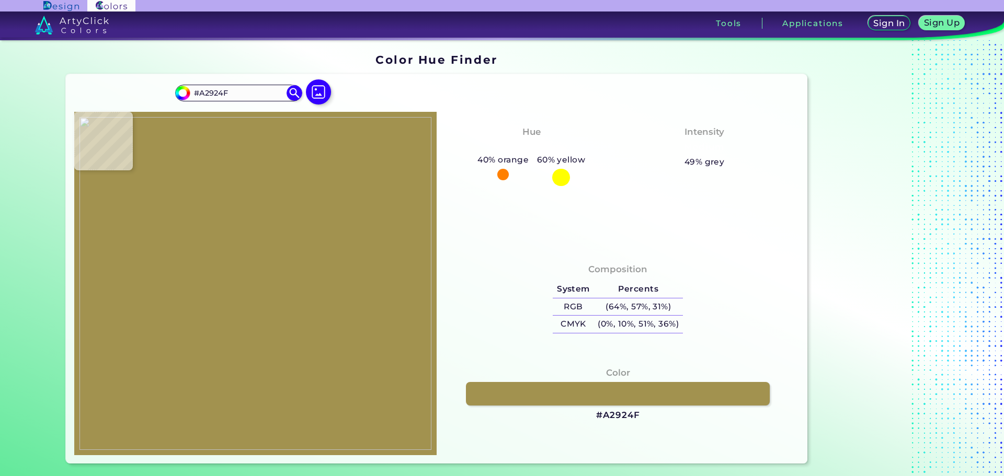
type input "#a59758"
type input "#A59758"
type input "#a0914d"
type input "#A0914D"
type input "#9f9048"
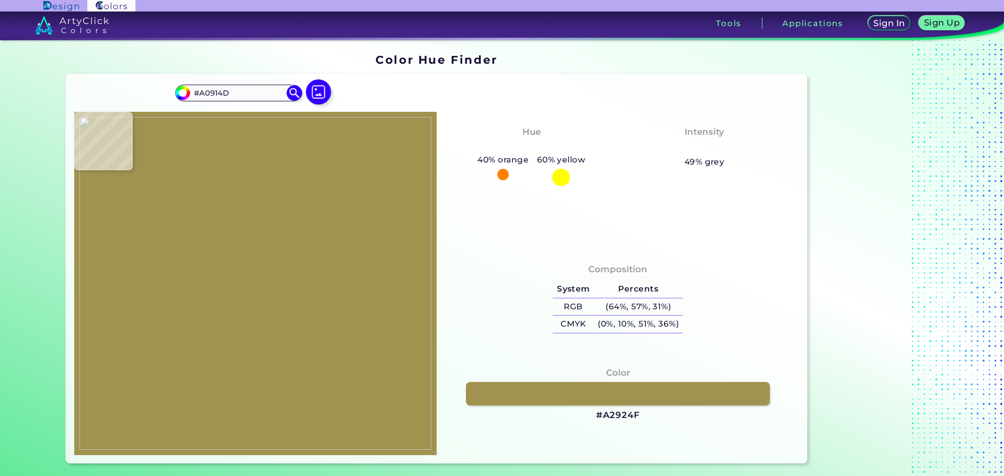
type input "#9F9048"
type input "#9a883e"
type input "#9A883E"
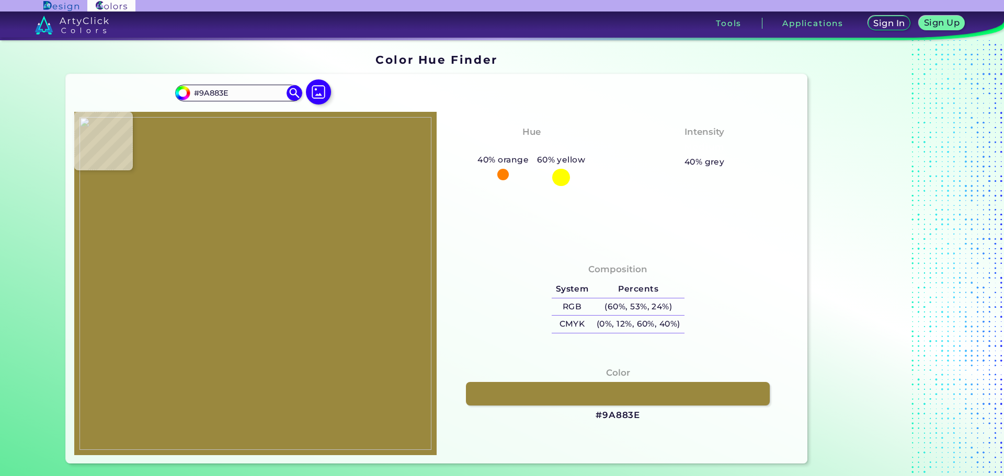
type input "#98863c"
type input "#98863C"
type input "#95833b"
type input "#95833B"
click at [266, 323] on img at bounding box center [255, 283] width 352 height 333
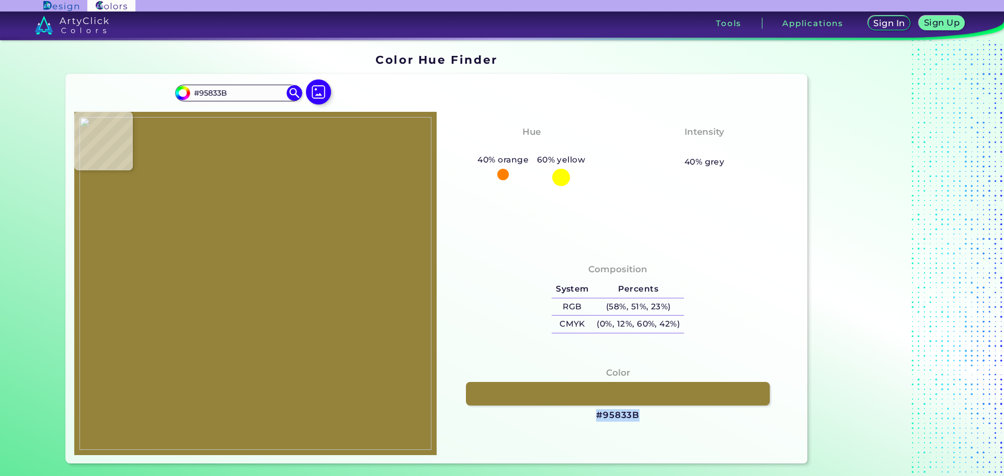
drag, startPoint x: 645, startPoint y: 415, endPoint x: 590, endPoint y: 418, distance: 55.0
click at [590, 418] on div "Color #95833B" at bounding box center [618, 394] width 346 height 66
click at [317, 90] on img at bounding box center [318, 92] width 30 height 30
click at [0, 0] on input "file" at bounding box center [0, 0] width 0 height 0
click at [303, 318] on img at bounding box center [255, 283] width 352 height 333
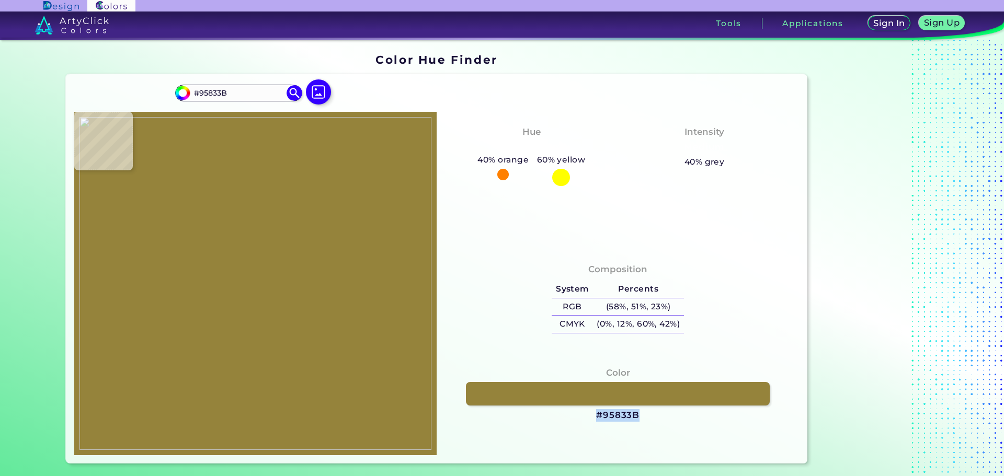
type input "#b6a354"
type input "#B6A354"
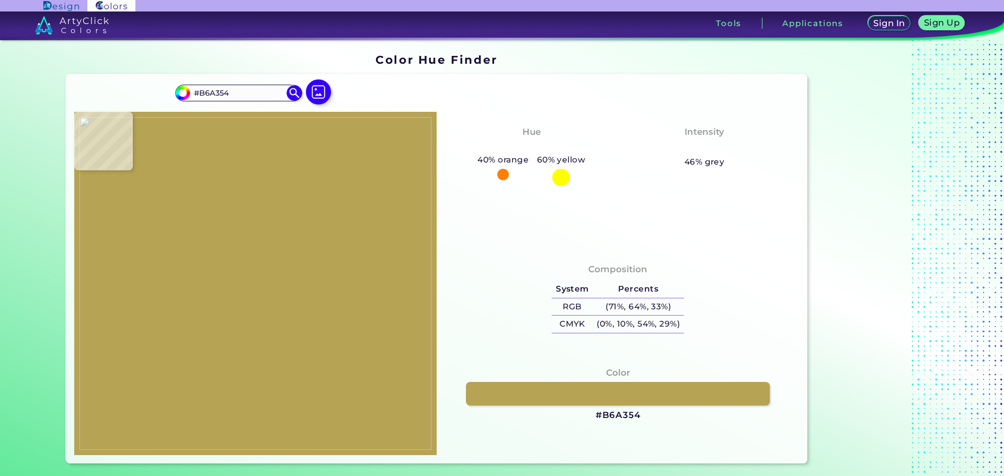
type input "#b6a453"
type input "#B6A453"
type input "#baa958"
type input "#BAA958"
type input "#b7a654"
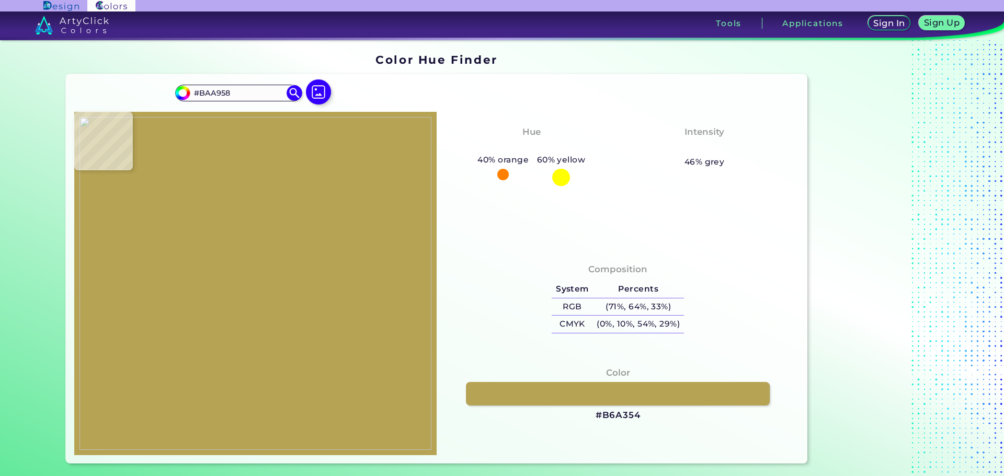
type input "#B7A654"
type input "#b5a550"
type input "#B5A550"
type input "#b3a34e"
type input "#B3A34E"
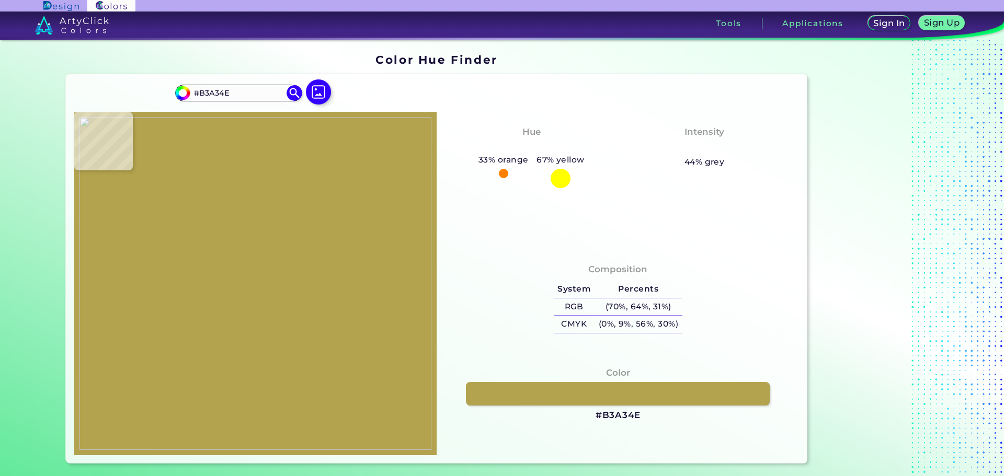
type input "#b2a24d"
type input "#B2A24D"
type input "#a59246"
type input "#A59246"
type input "#c99b8c"
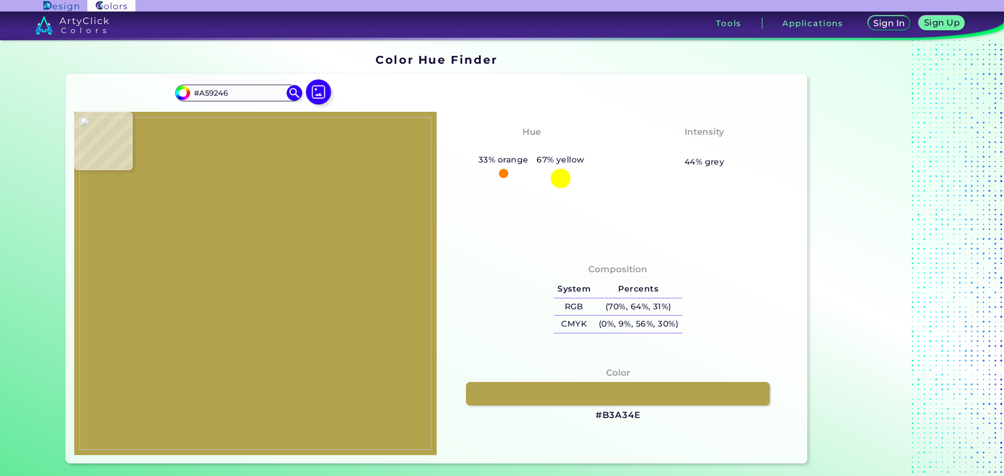
type input "#C99B8C"
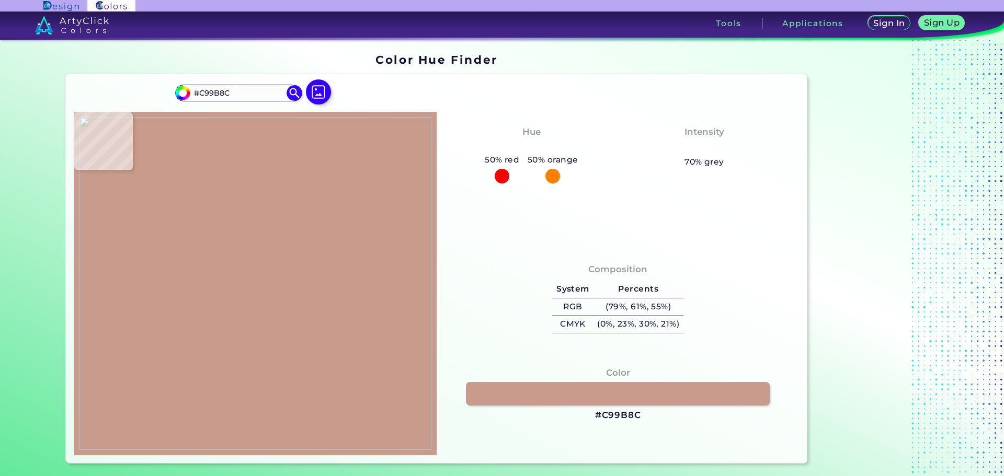
type input "#000000"
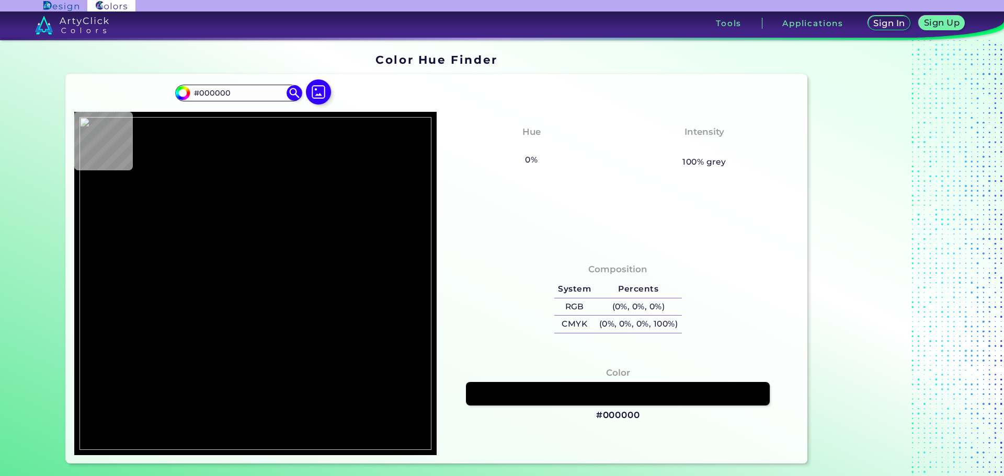
type input "#b29283"
type input "#B29283"
type input "#9a6c52"
type input "#9A6C52"
type input "#a17359"
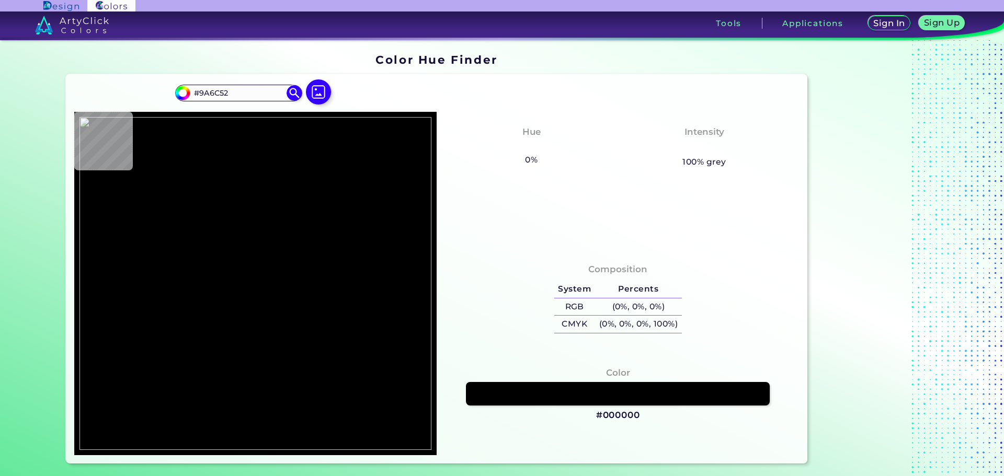
type input "#A17359"
type input "#996952"
type input "#885844"
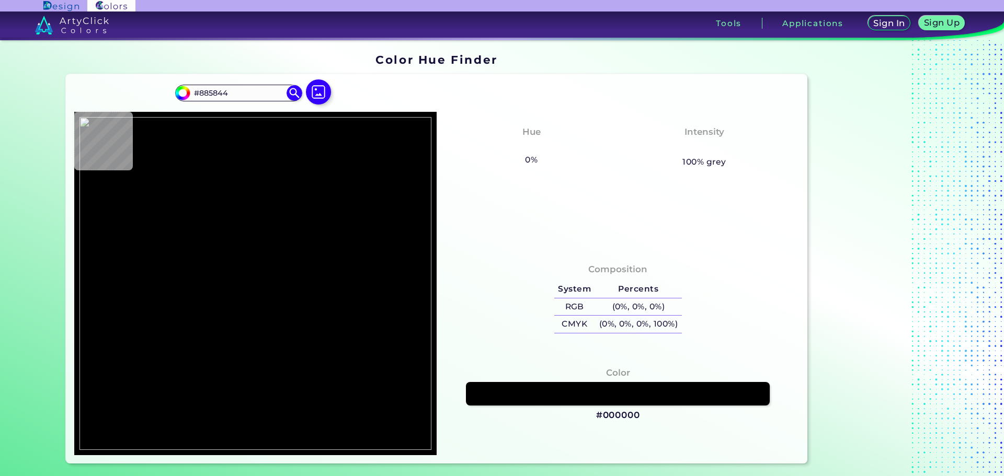
type input "#532516"
type input "#4e261c"
type input "#4E261C"
type input "#381710"
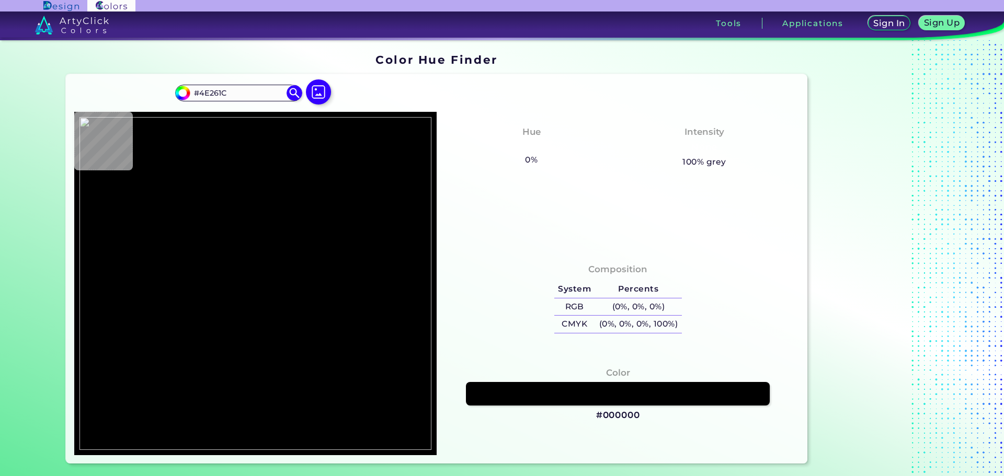
type input "#381710"
type input "#280c06"
type input "#280C06"
type input "#8c6055"
type input "#8C6055"
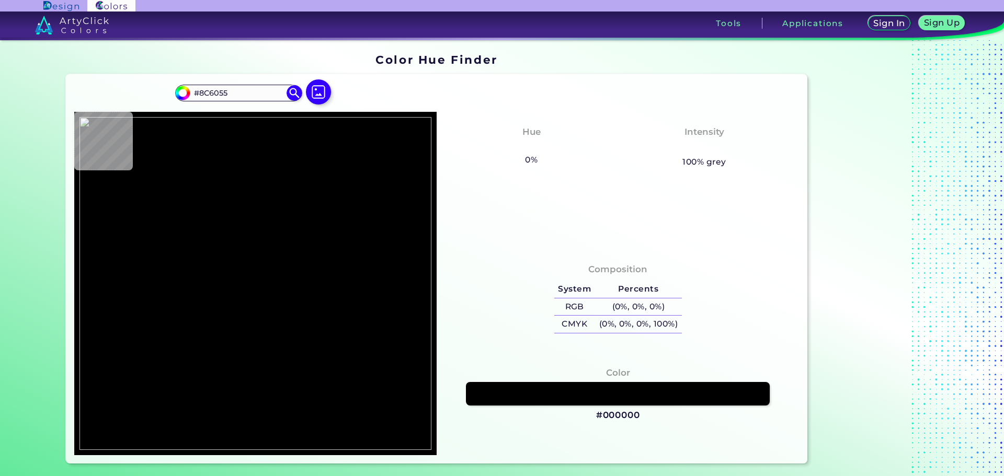
type input "#5b352d"
type input "#5B352D"
type input "#2b0d06"
type input "#2B0D06"
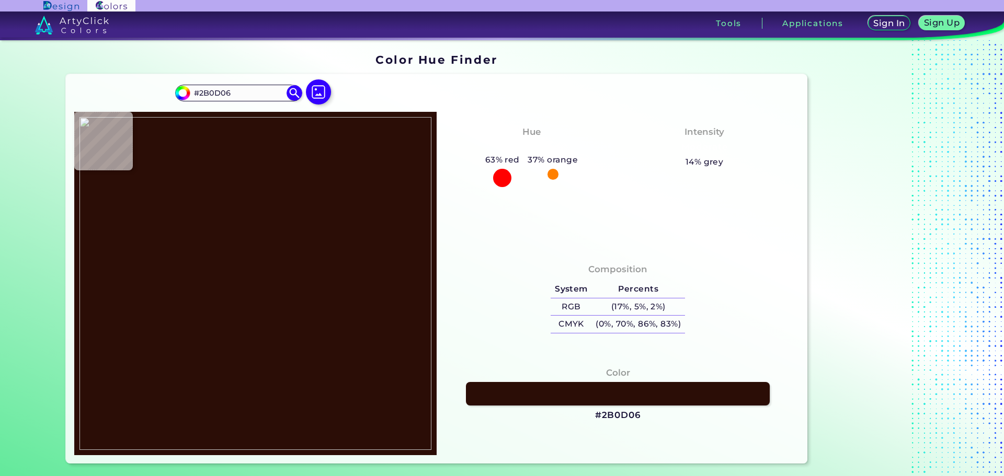
type input "#572f25"
type input "#572F25"
type input "#926156"
type input "#a26e61"
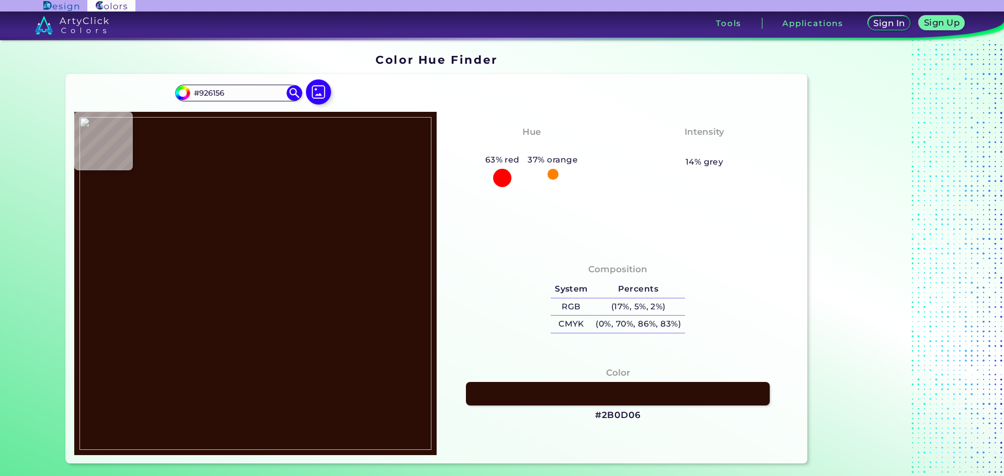
type input "#A26E61"
type input "#b37f72"
type input "#B37F72"
type input "#c08f88"
type input "#C08F88"
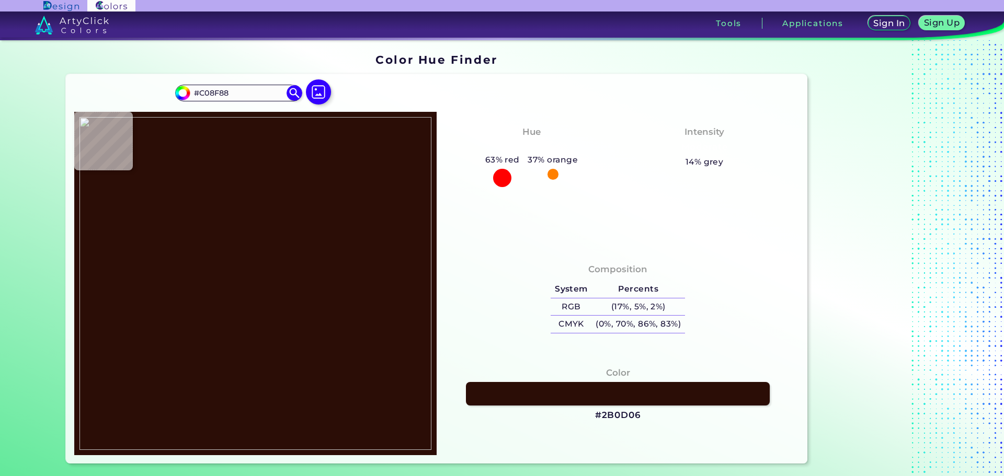
type input "#ceb1ad"
type input "#CEB1AD"
type input "#cfb7b5"
type input "#CFB7B5"
type input "#966550"
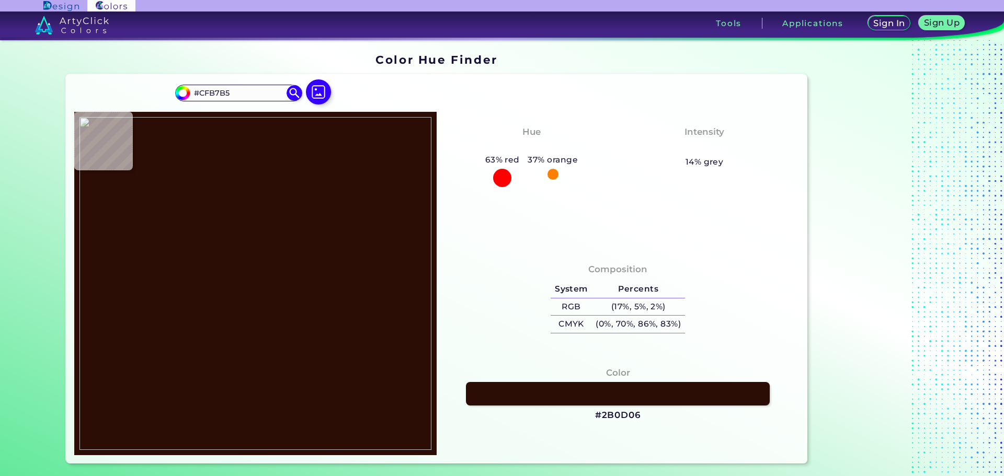
type input "#966550"
type input "#896530"
type input "#a48f45"
type input "#A48F45"
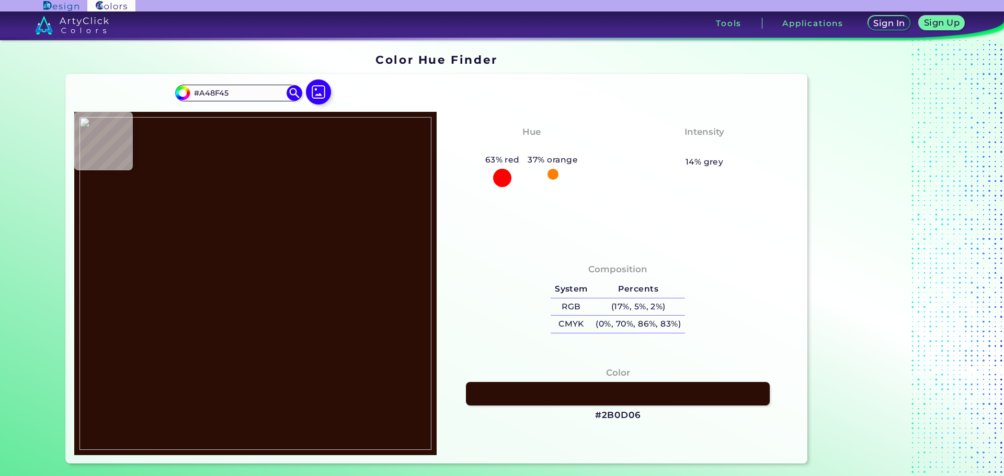
type input "#a28f41"
type input "#A28F41"
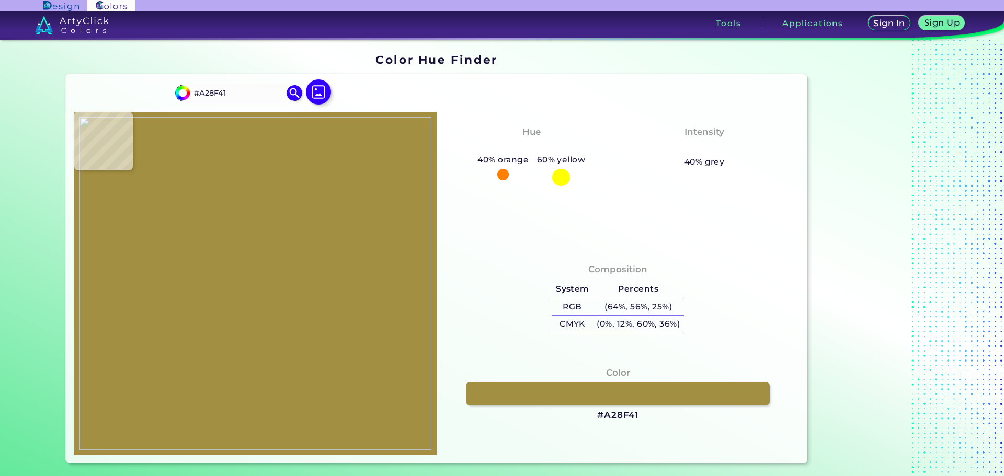
type input "#a49143"
type input "#A49143"
type input "#a89644"
type input "#A89644"
type input "#aa9846"
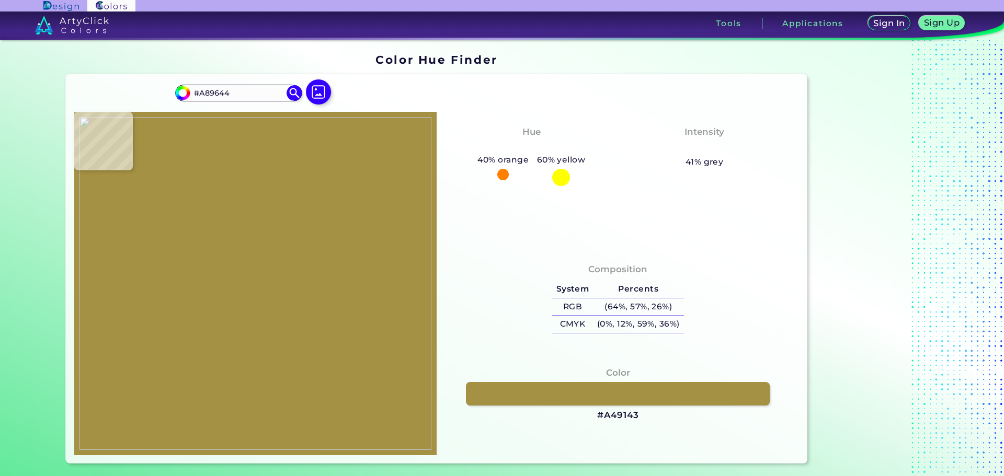
type input "#AA9846"
type input "#ad9b47"
type input "#AD9B47"
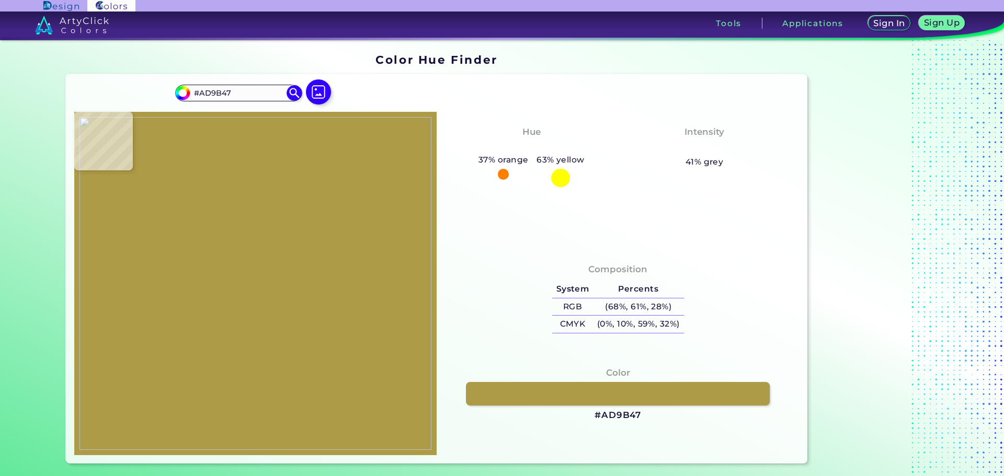
type input "#ab9945"
type input "#AB9945"
click at [305, 318] on img at bounding box center [255, 283] width 352 height 333
